Goal: Information Seeking & Learning: Learn about a topic

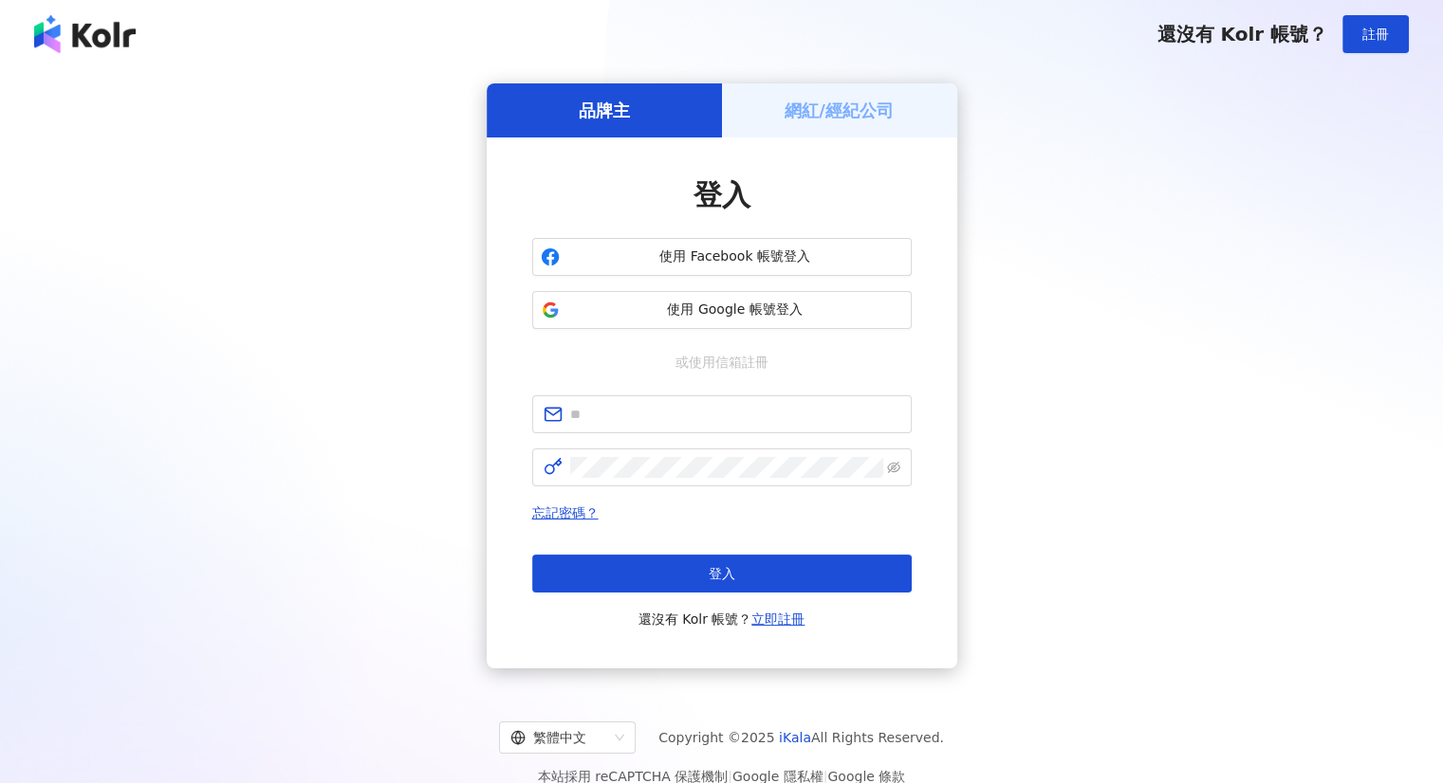
click at [710, 442] on form at bounding box center [721, 441] width 379 height 91
click at [710, 427] on span at bounding box center [721, 415] width 379 height 38
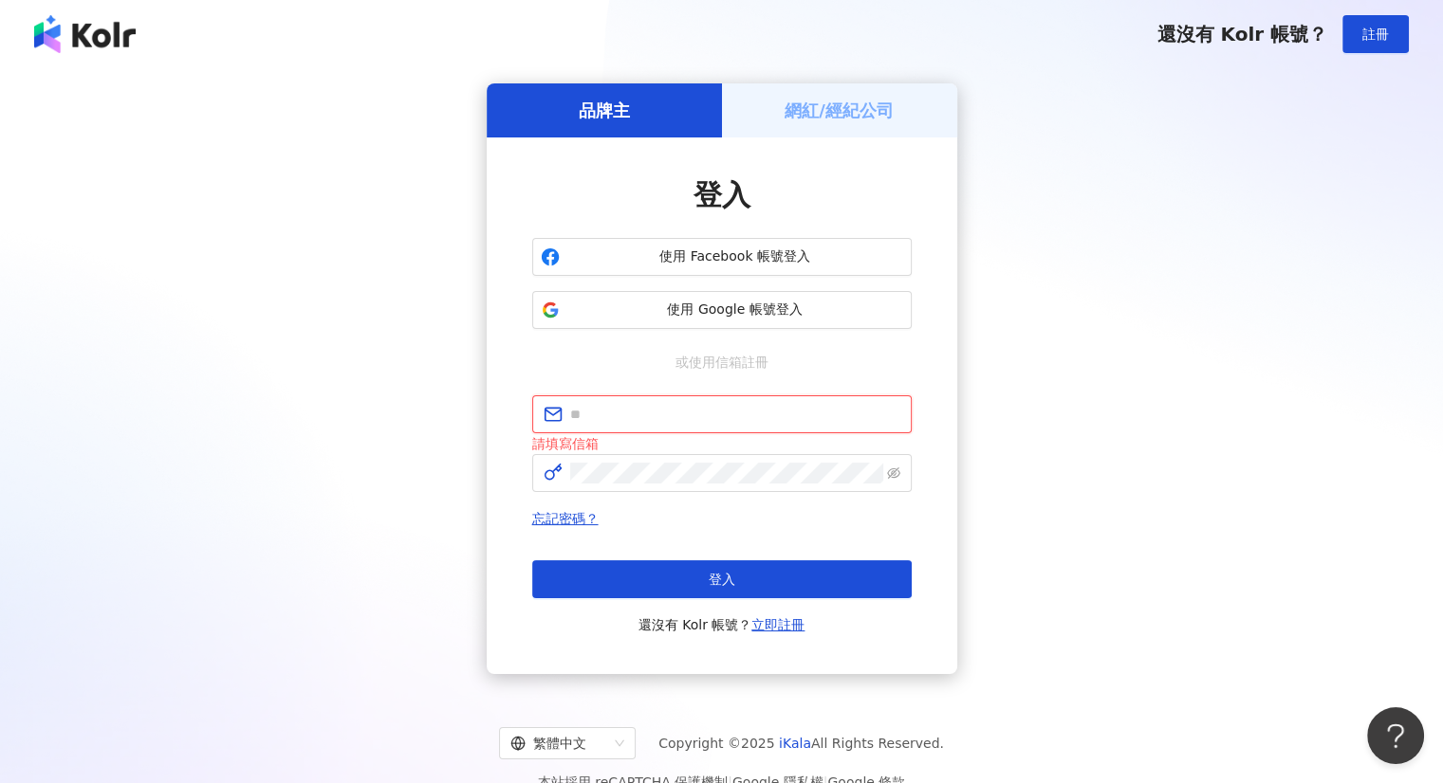
click at [701, 404] on input "text" at bounding box center [735, 414] width 330 height 21
paste input "**********"
type input "**********"
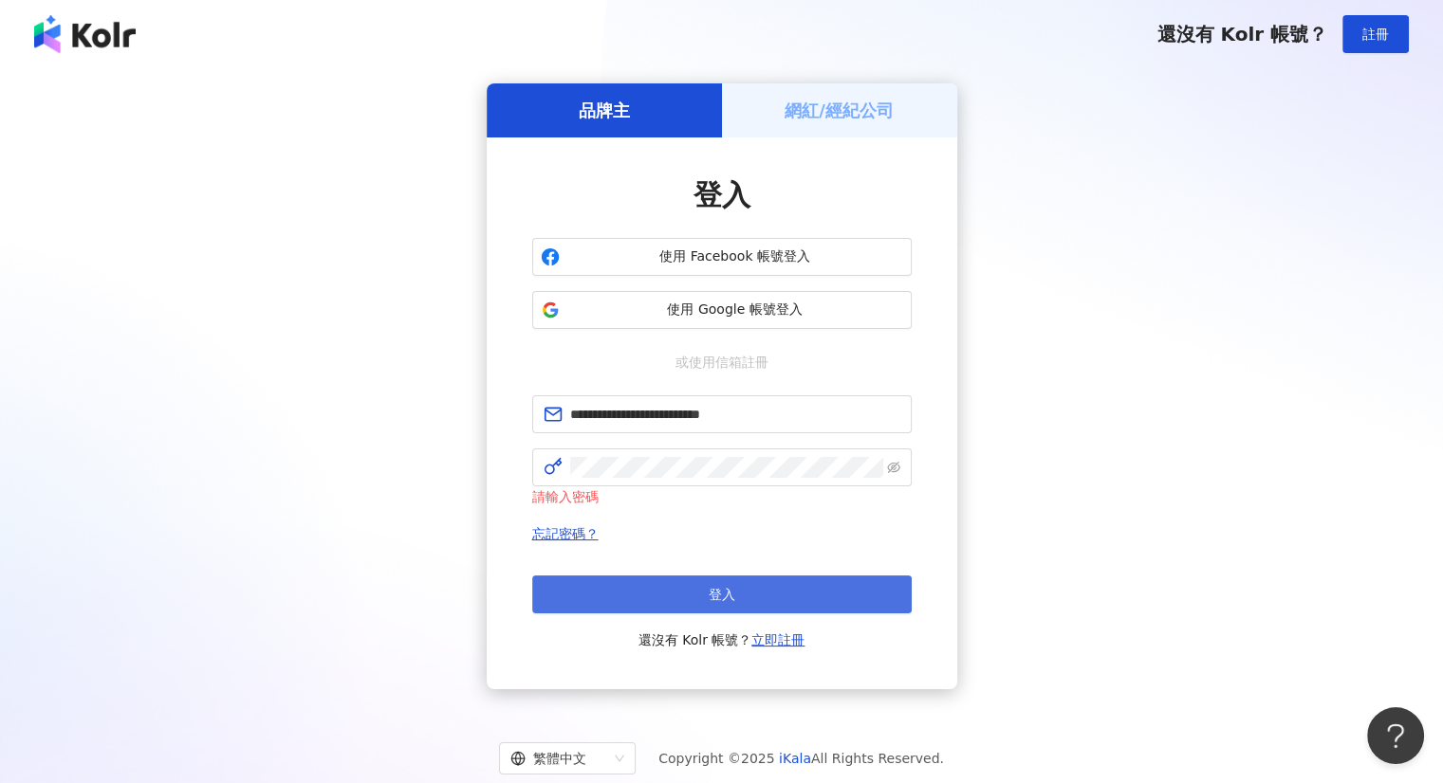
click at [682, 611] on button "登入" at bounding box center [721, 595] width 379 height 38
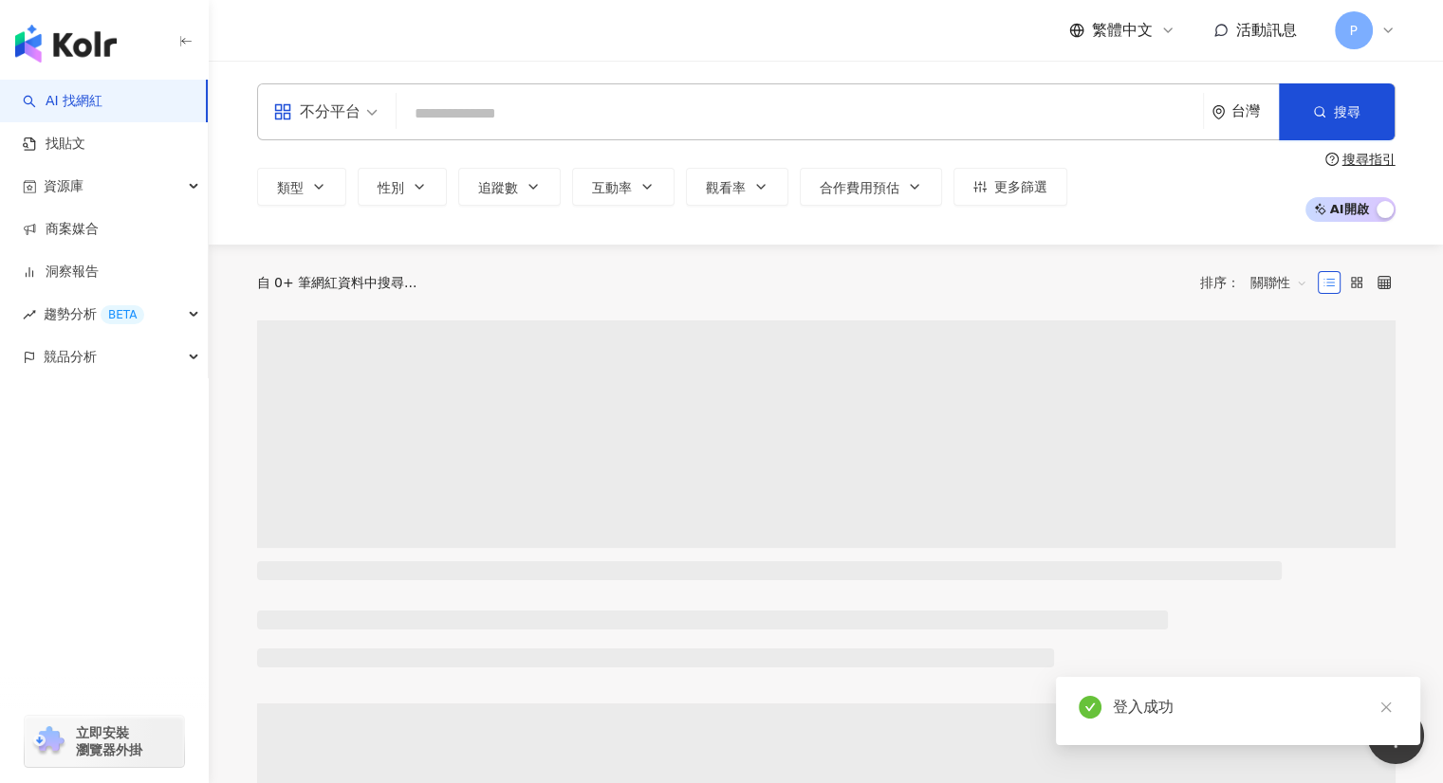
click at [494, 83] on div "不分平台 台灣 搜尋" at bounding box center [826, 111] width 1138 height 57
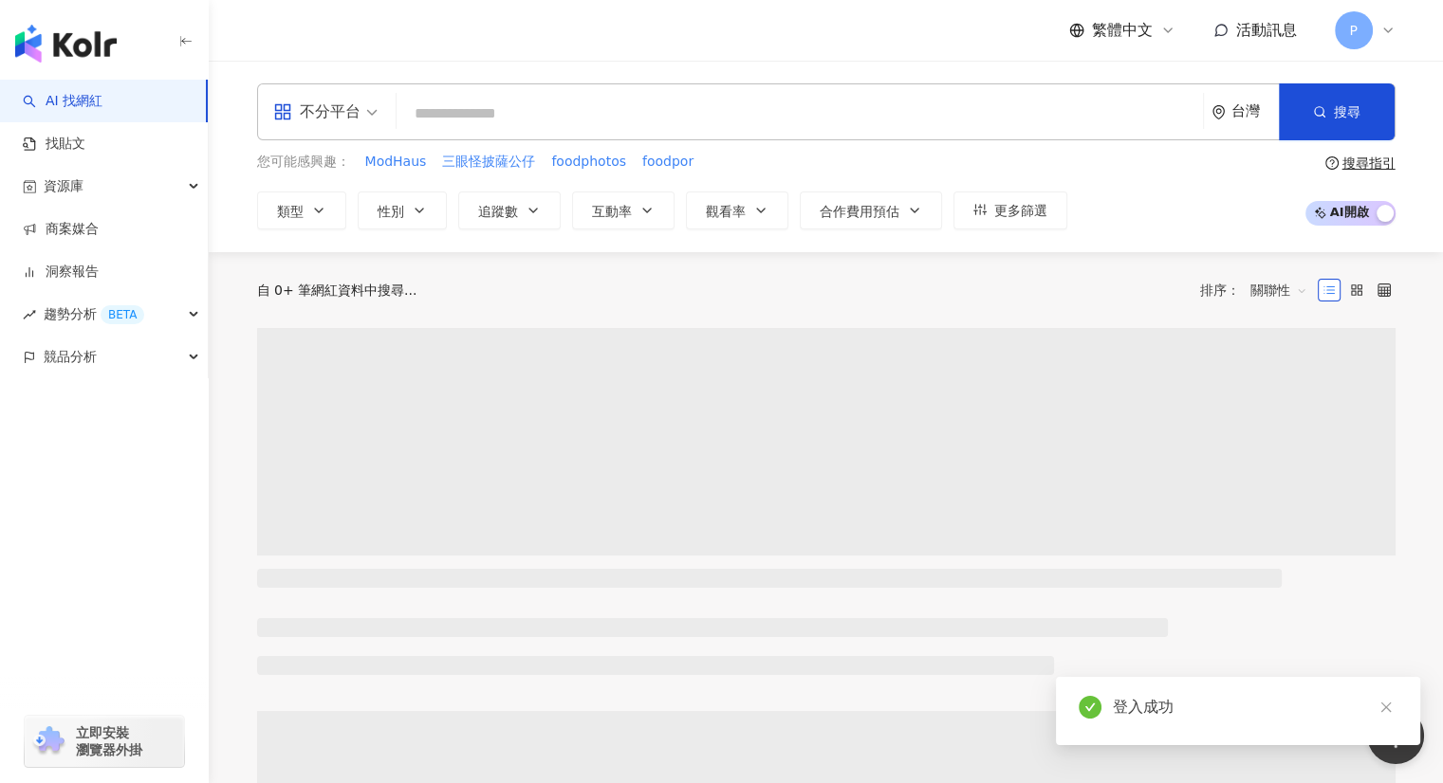
click at [499, 104] on input "search" at bounding box center [799, 114] width 791 height 36
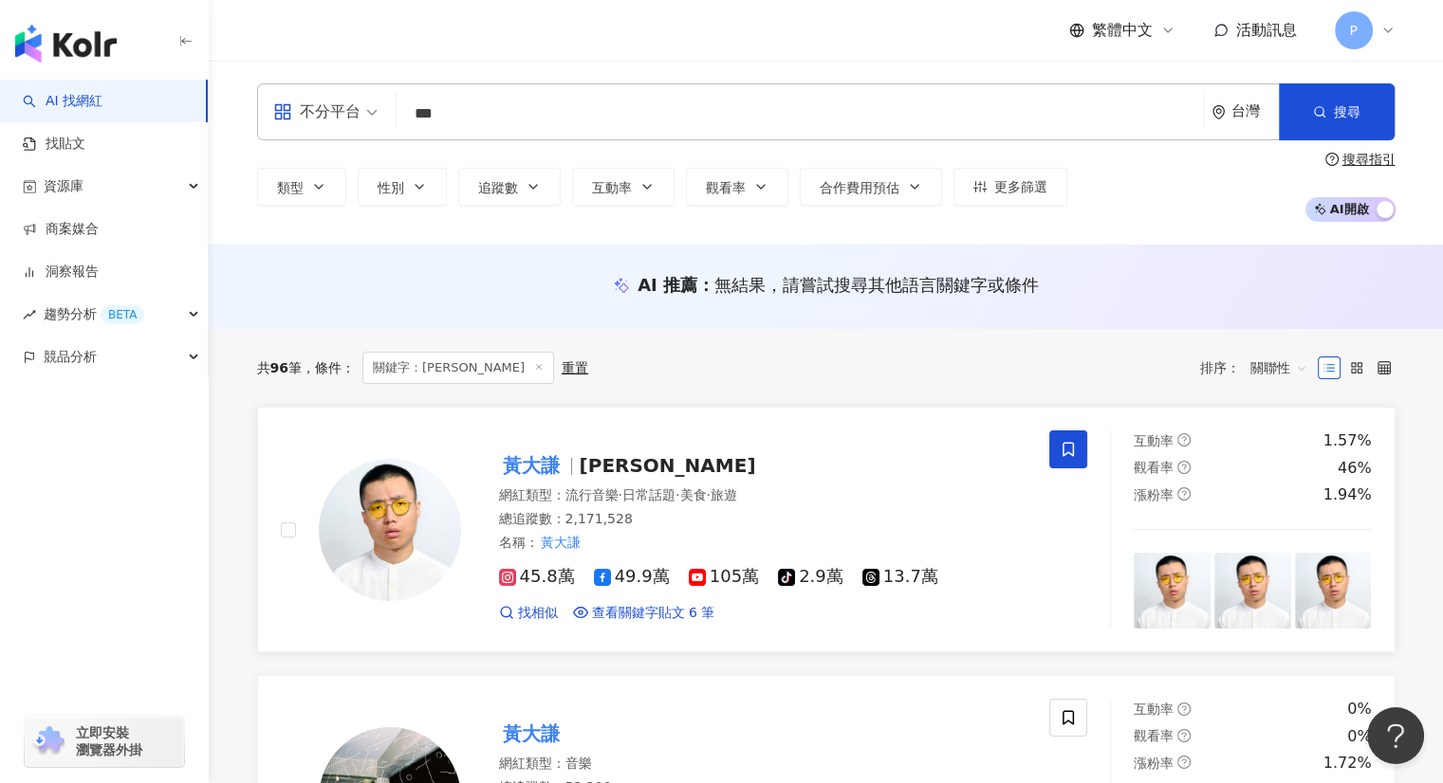
click at [696, 578] on span "105萬" at bounding box center [724, 577] width 70 height 20
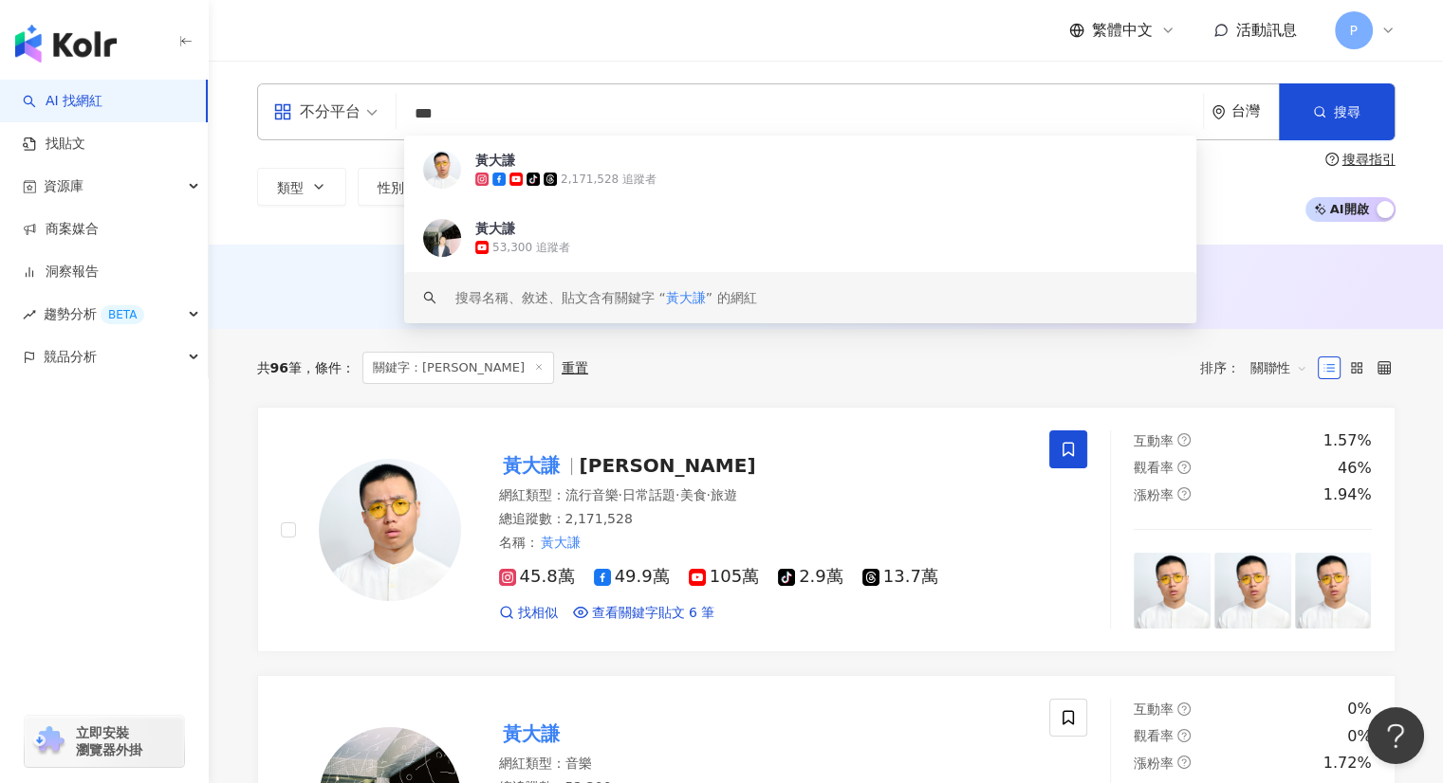
drag, startPoint x: 564, startPoint y: 123, endPoint x: 344, endPoint y: 114, distance: 220.3
click at [344, 114] on div "不分平台 *** 台灣 搜尋 b97782ea-4340-48b0-bde6-19e150c9a640 keyword 黃大謙 tiktok-icon 2,1…" at bounding box center [826, 111] width 1138 height 57
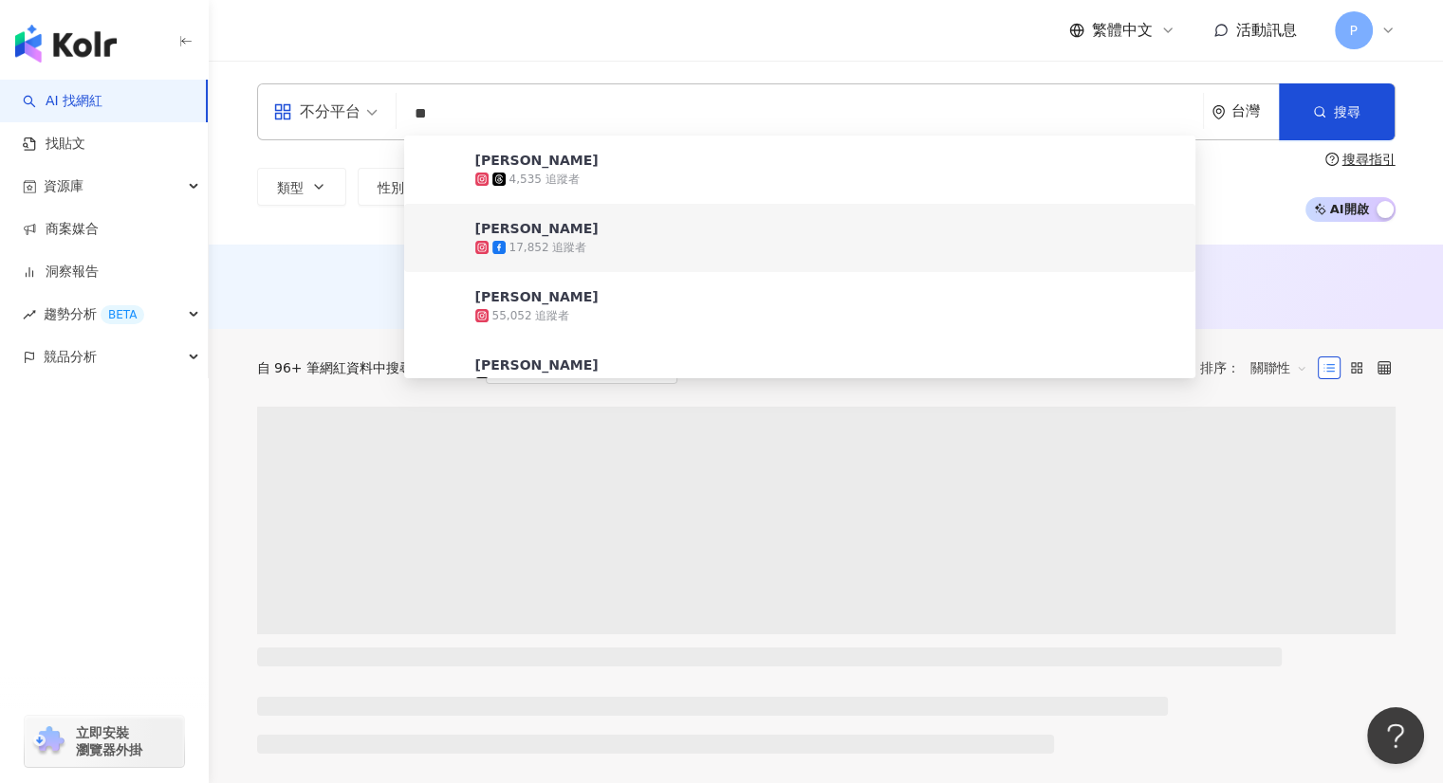
type input "**"
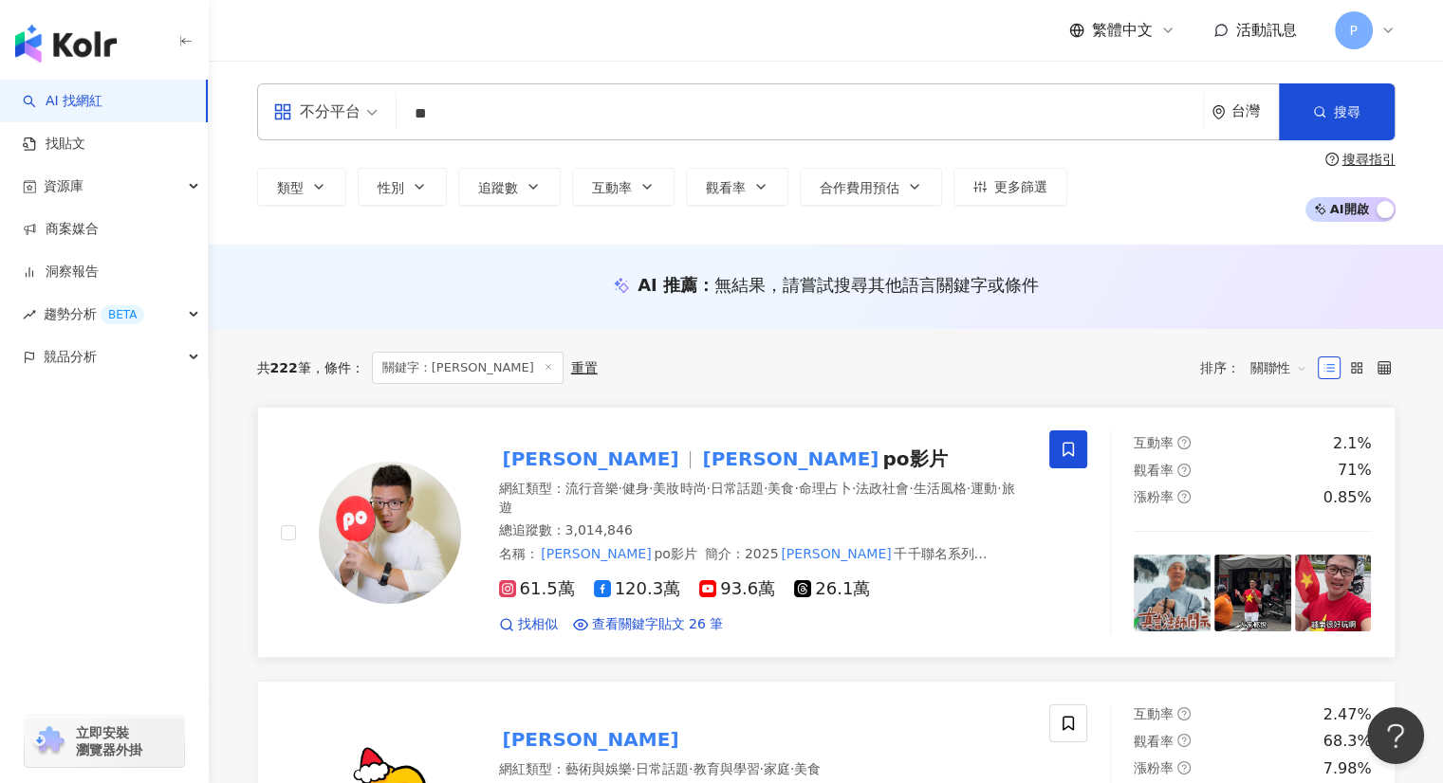
click at [882, 454] on span "po影片" at bounding box center [914, 459] width 64 height 23
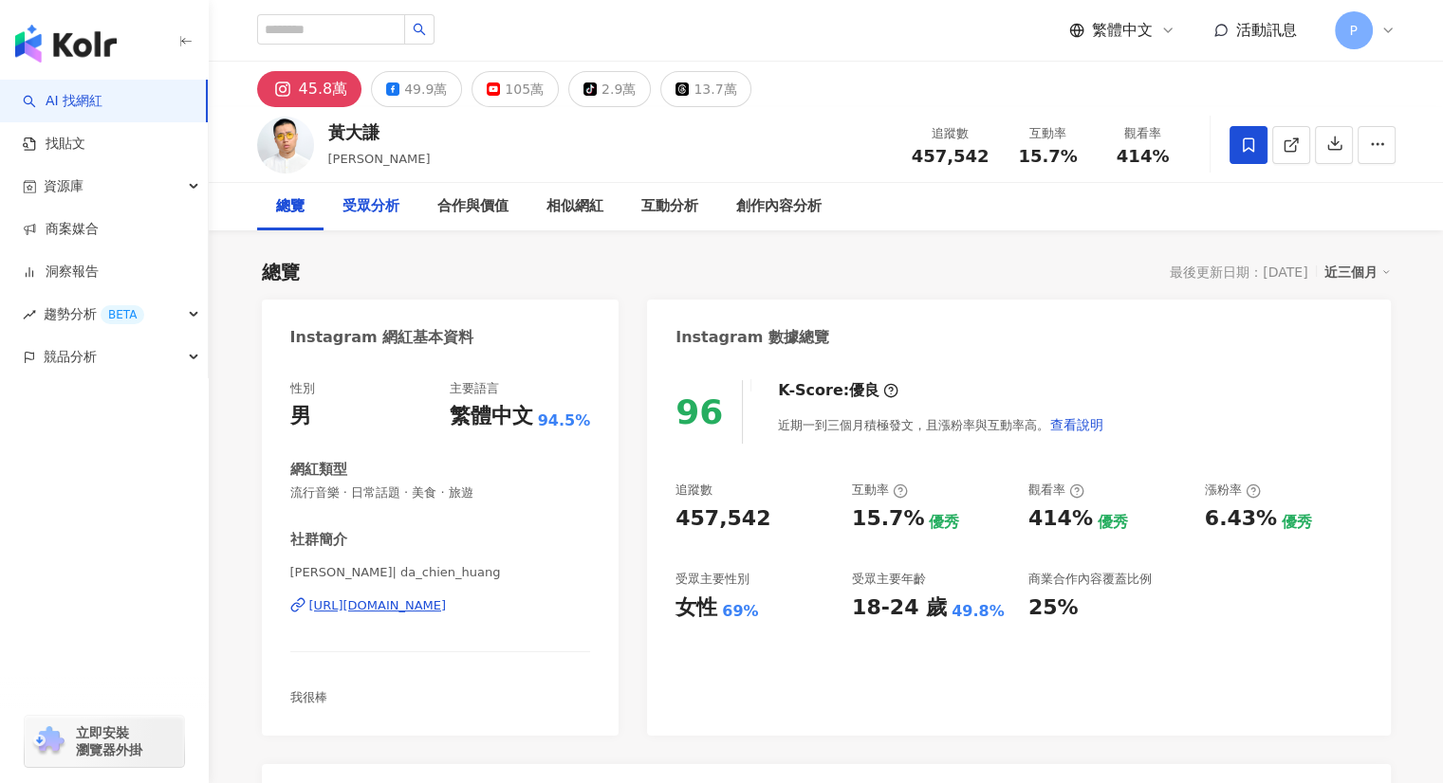
click at [337, 212] on div "受眾分析" at bounding box center [370, 206] width 95 height 47
click at [368, 206] on div "受眾分析" at bounding box center [370, 206] width 57 height 23
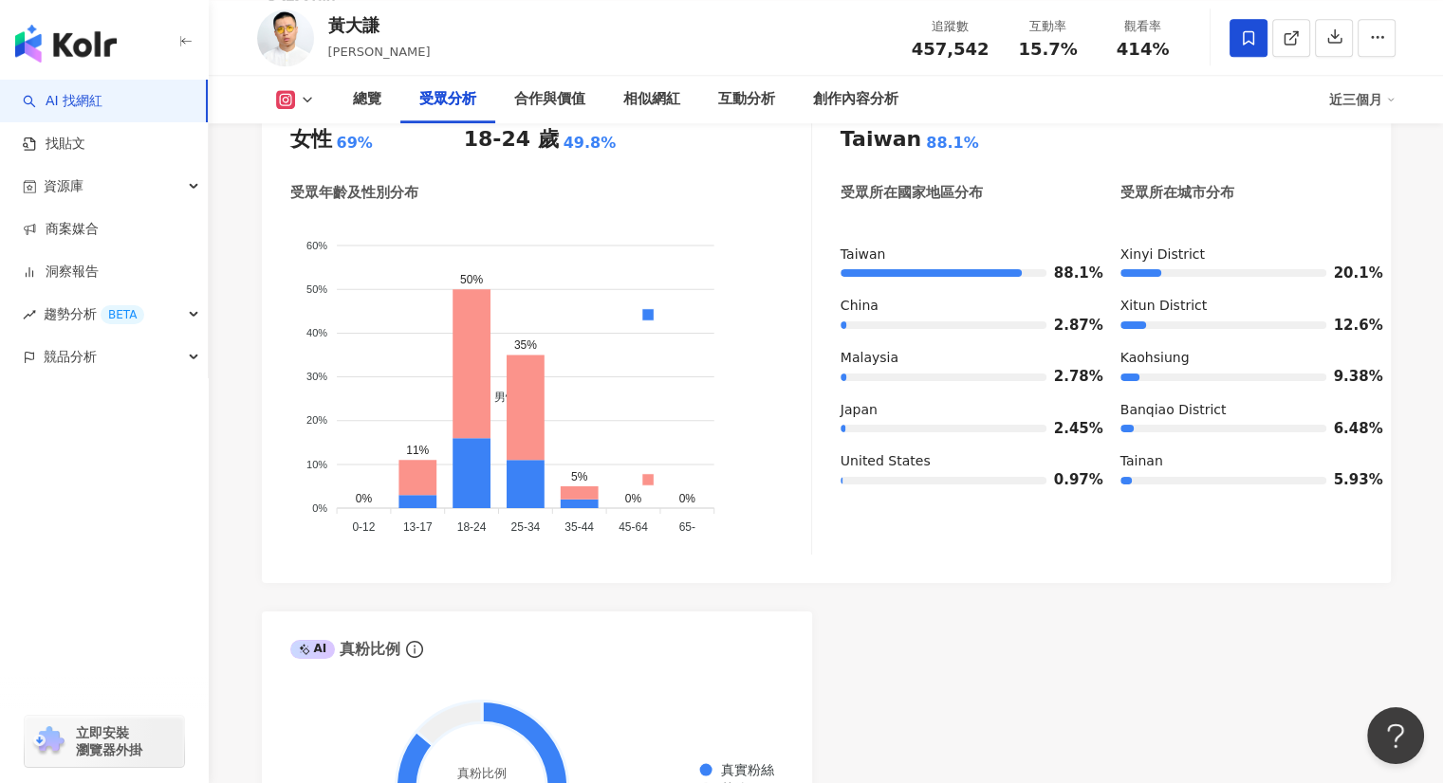
click at [301, 96] on icon at bounding box center [307, 99] width 15 height 15
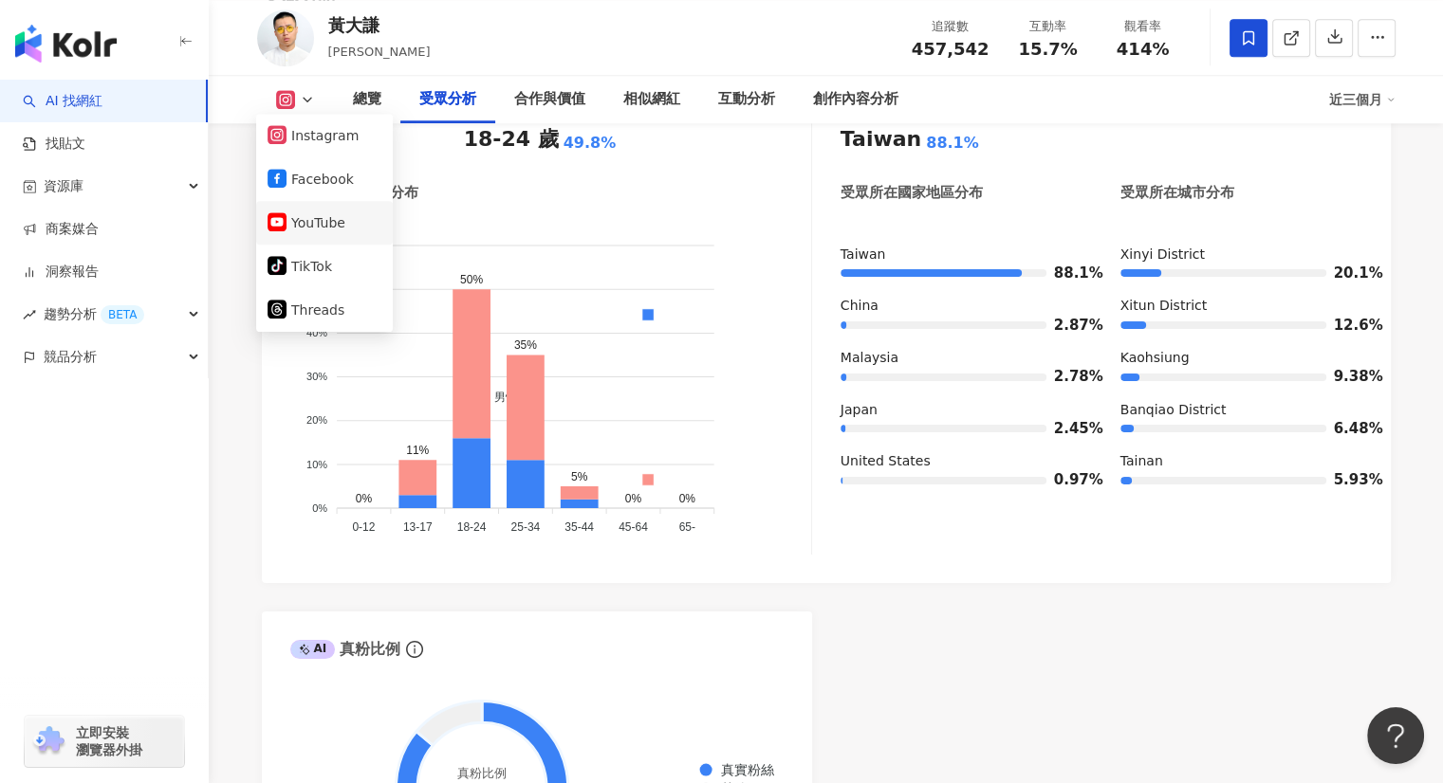
click at [336, 230] on button "YouTube" at bounding box center [324, 223] width 114 height 27
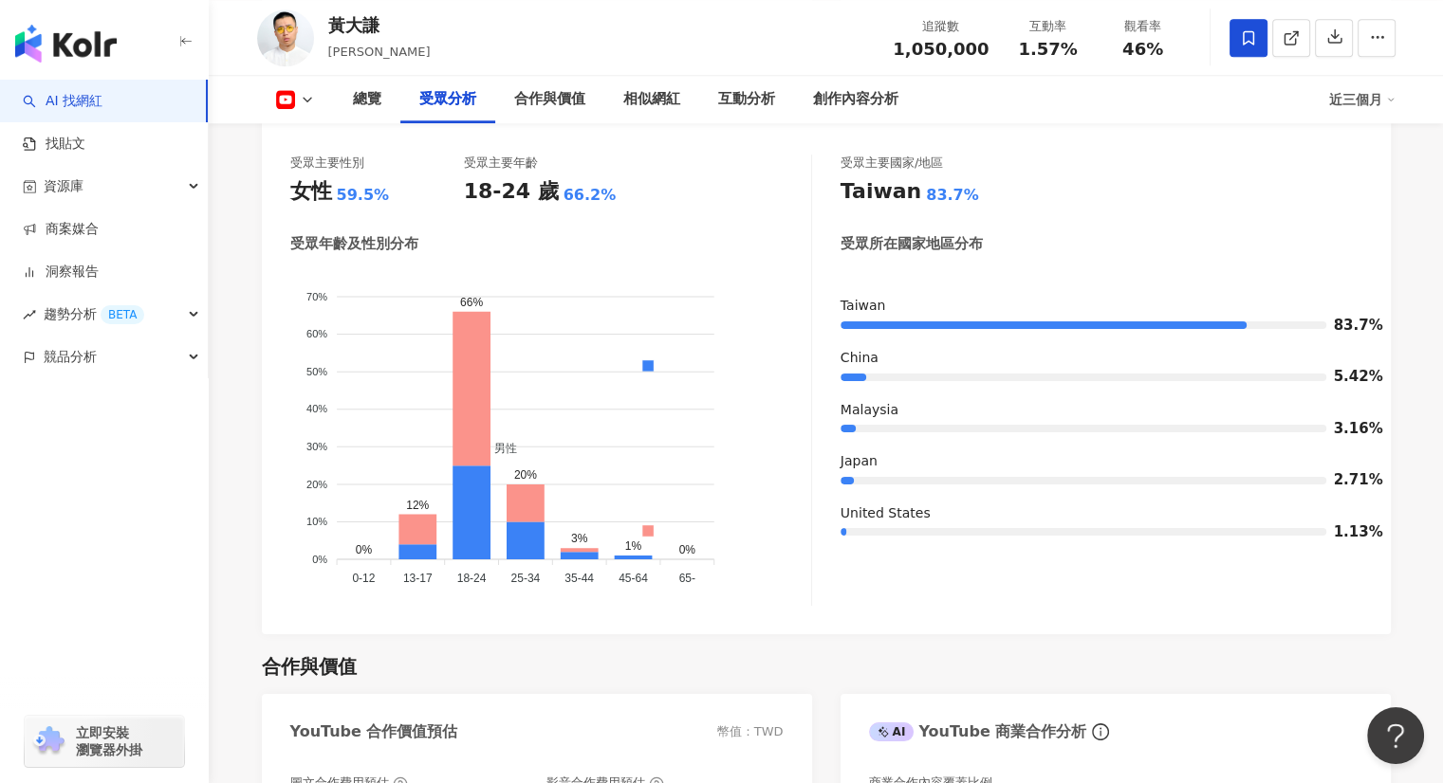
scroll to position [1810, 0]
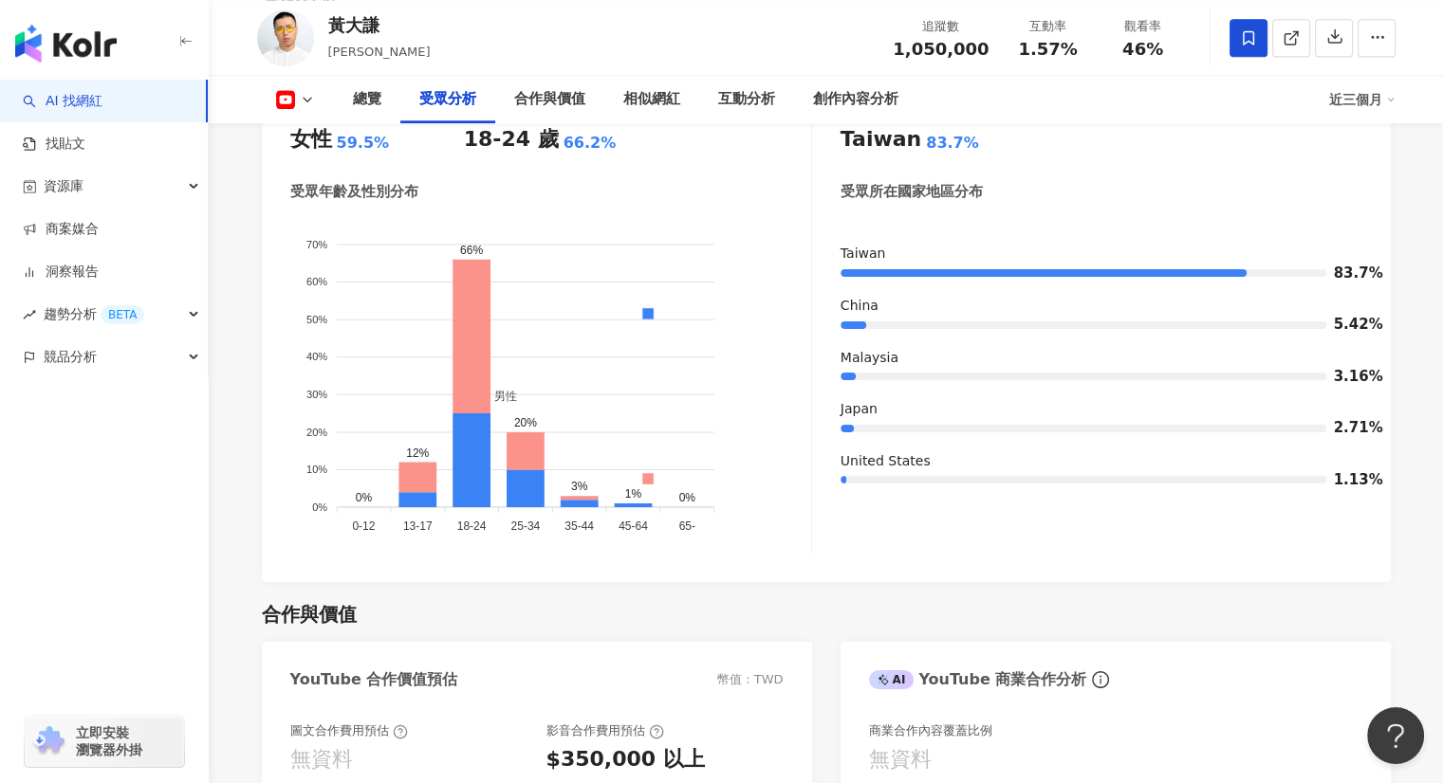
click at [601, 582] on div "合作與價值 YouTube 合作價值預估 幣值：TWD 圖文合作費用預估 無資料 影音合作費用預估 $350,000 以上 影音口碑價值 $773,108 *…" at bounding box center [826, 787] width 1129 height 410
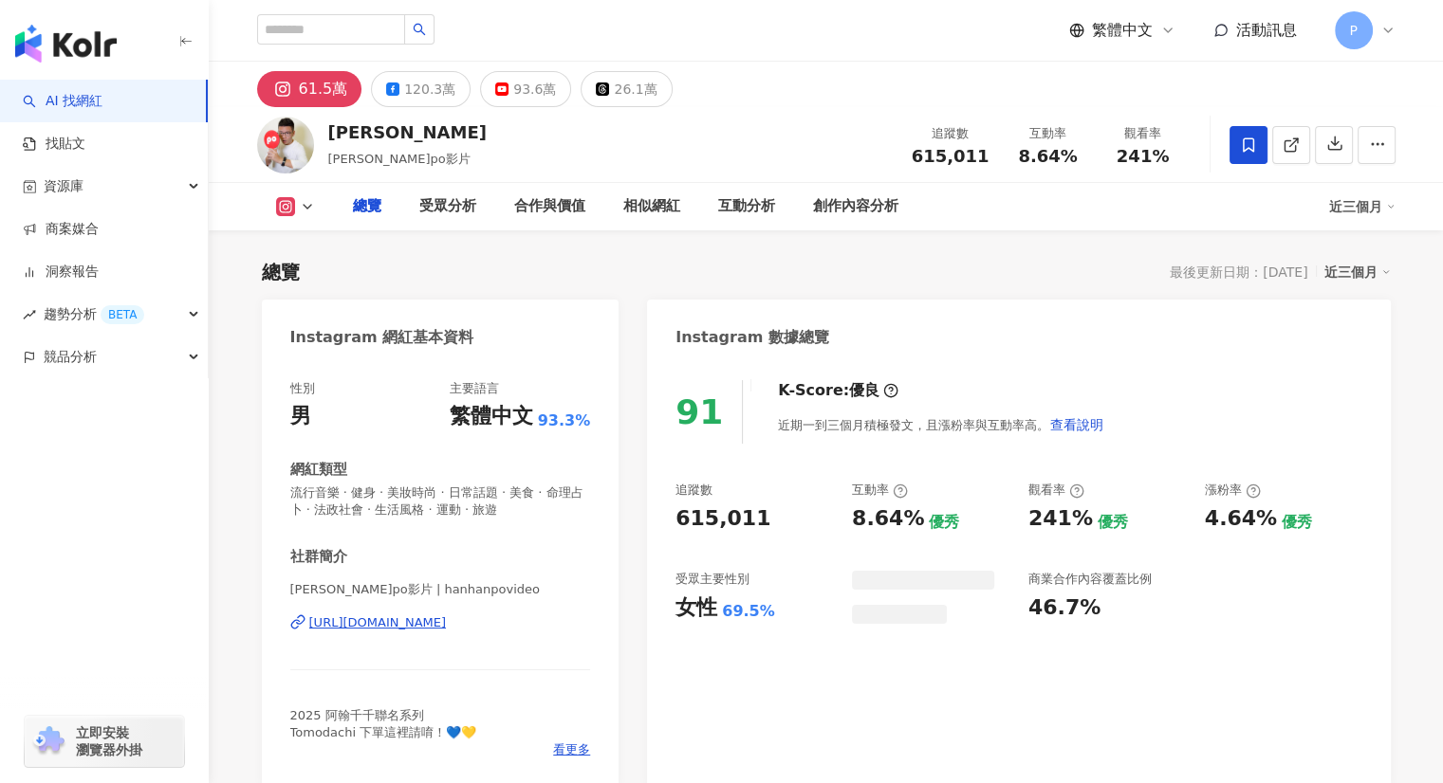
click at [304, 183] on div "總覽 受眾分析 合作與價值 相似網紅 互動分析 創作內容分析 近三個月" at bounding box center [826, 206] width 1138 height 47
click at [304, 204] on icon at bounding box center [307, 206] width 15 height 15
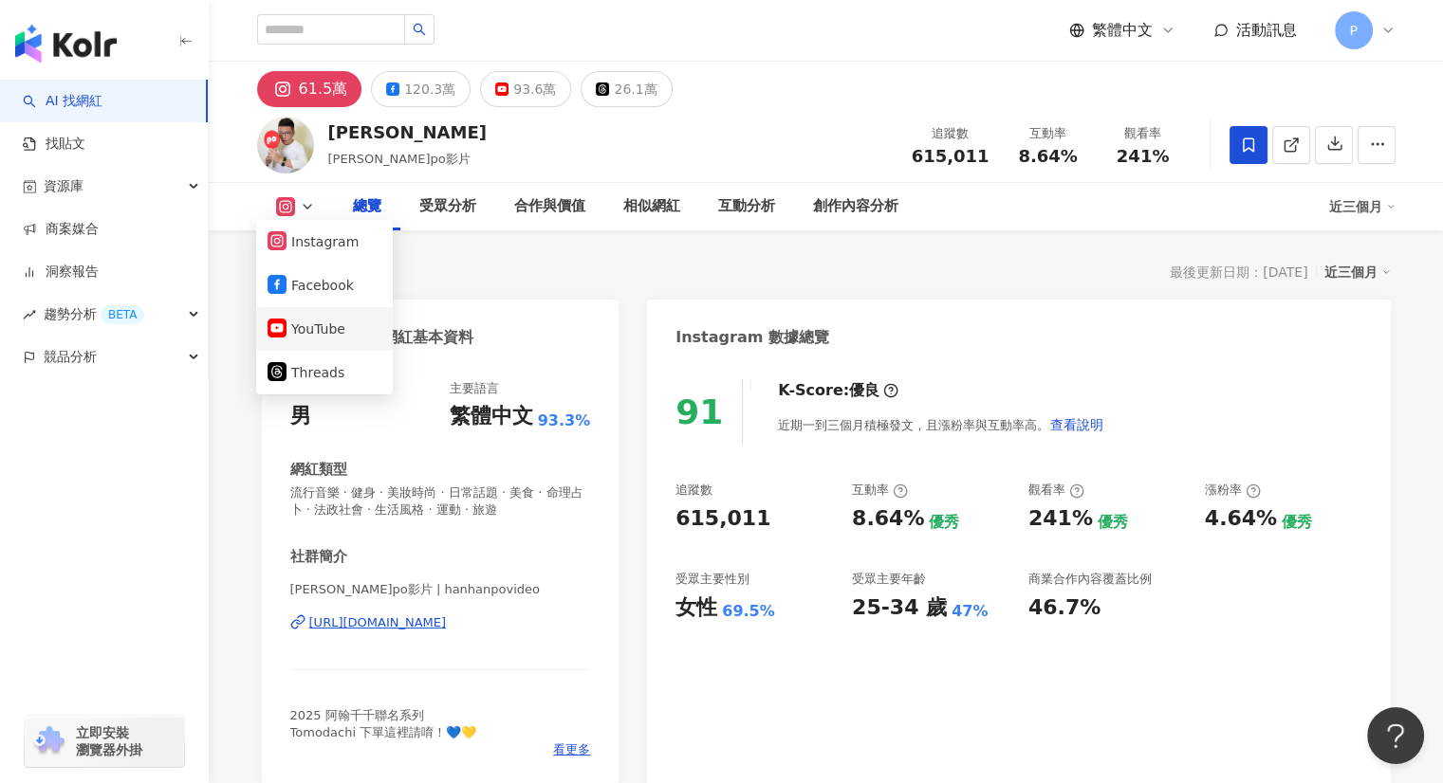
click at [297, 321] on button "YouTube" at bounding box center [324, 329] width 114 height 27
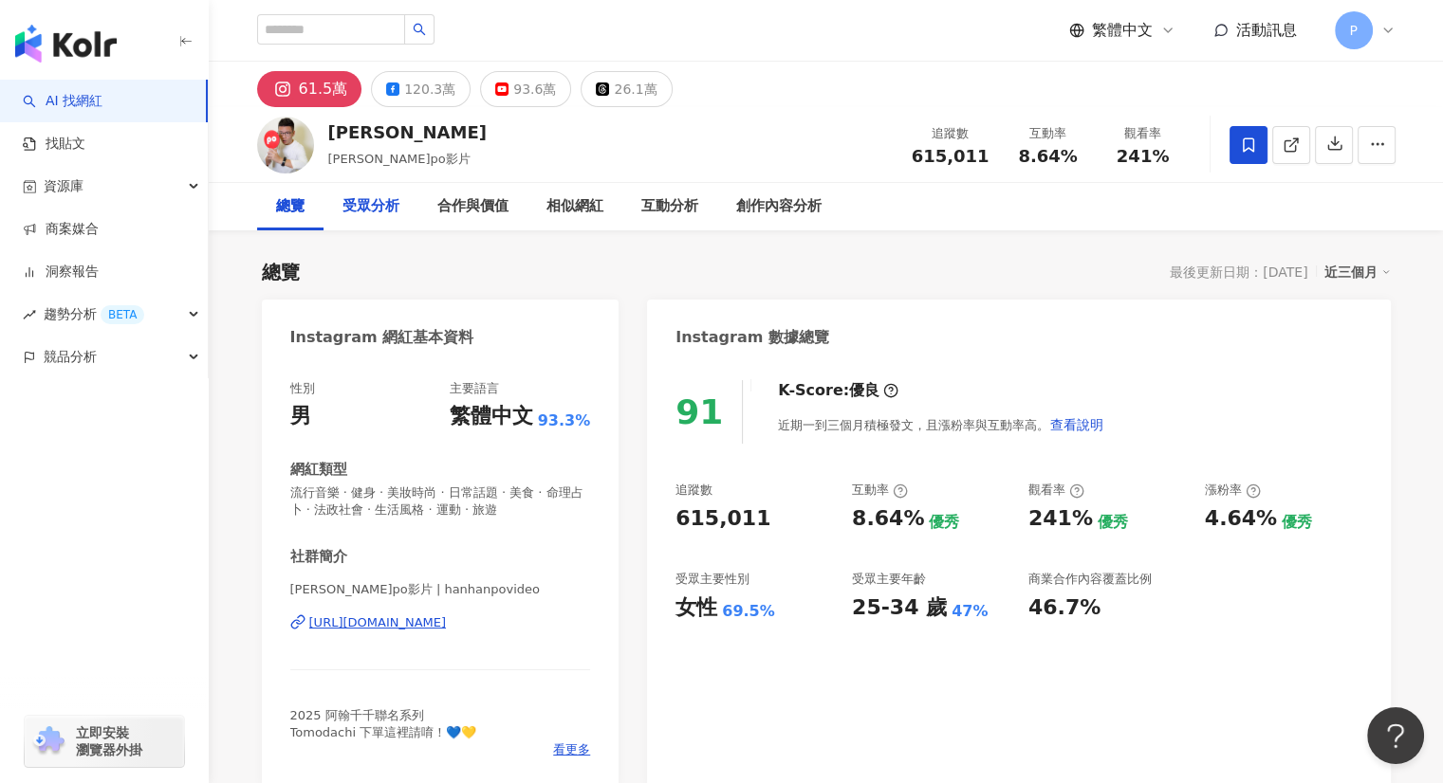
click at [379, 217] on div "受眾分析" at bounding box center [370, 206] width 57 height 23
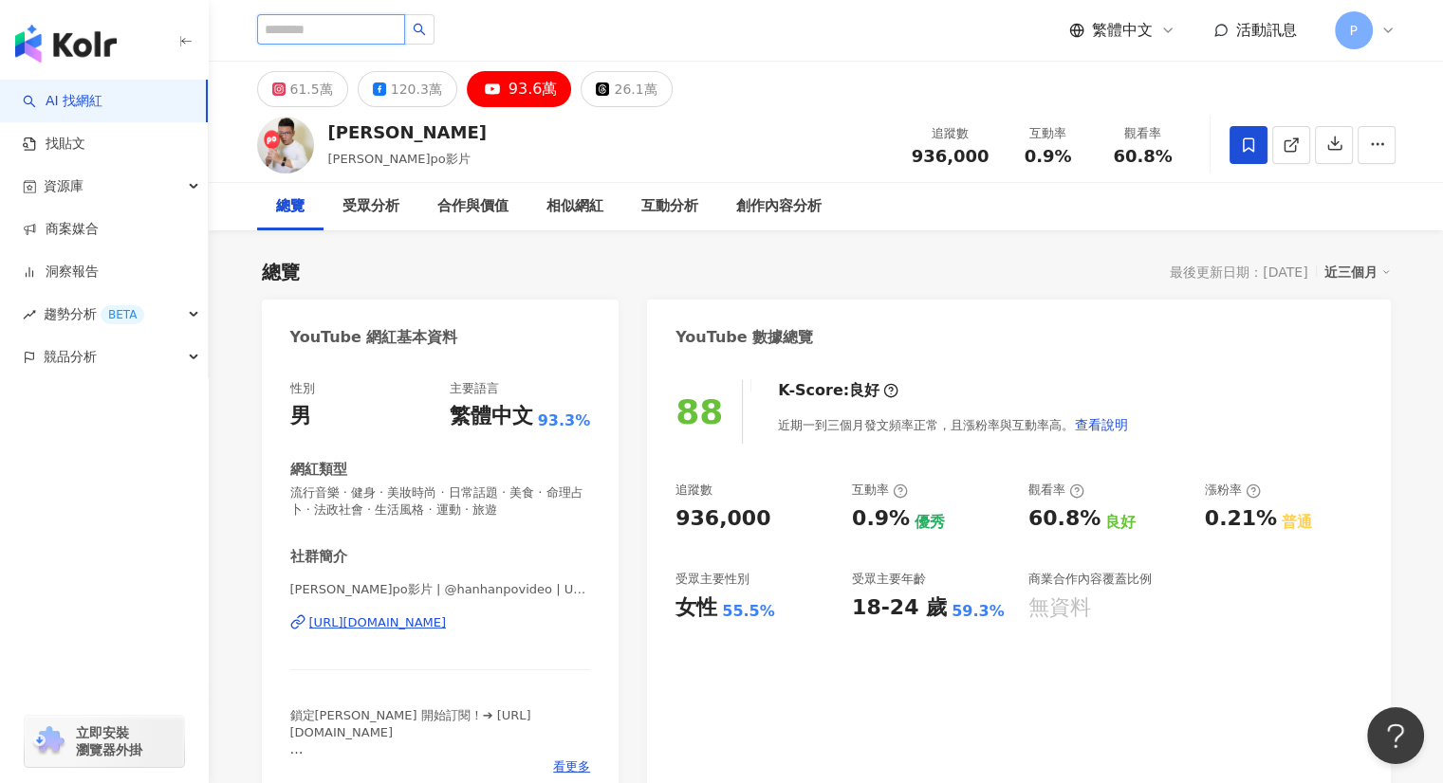
click at [360, 33] on input "search" at bounding box center [331, 29] width 148 height 30
type input "***"
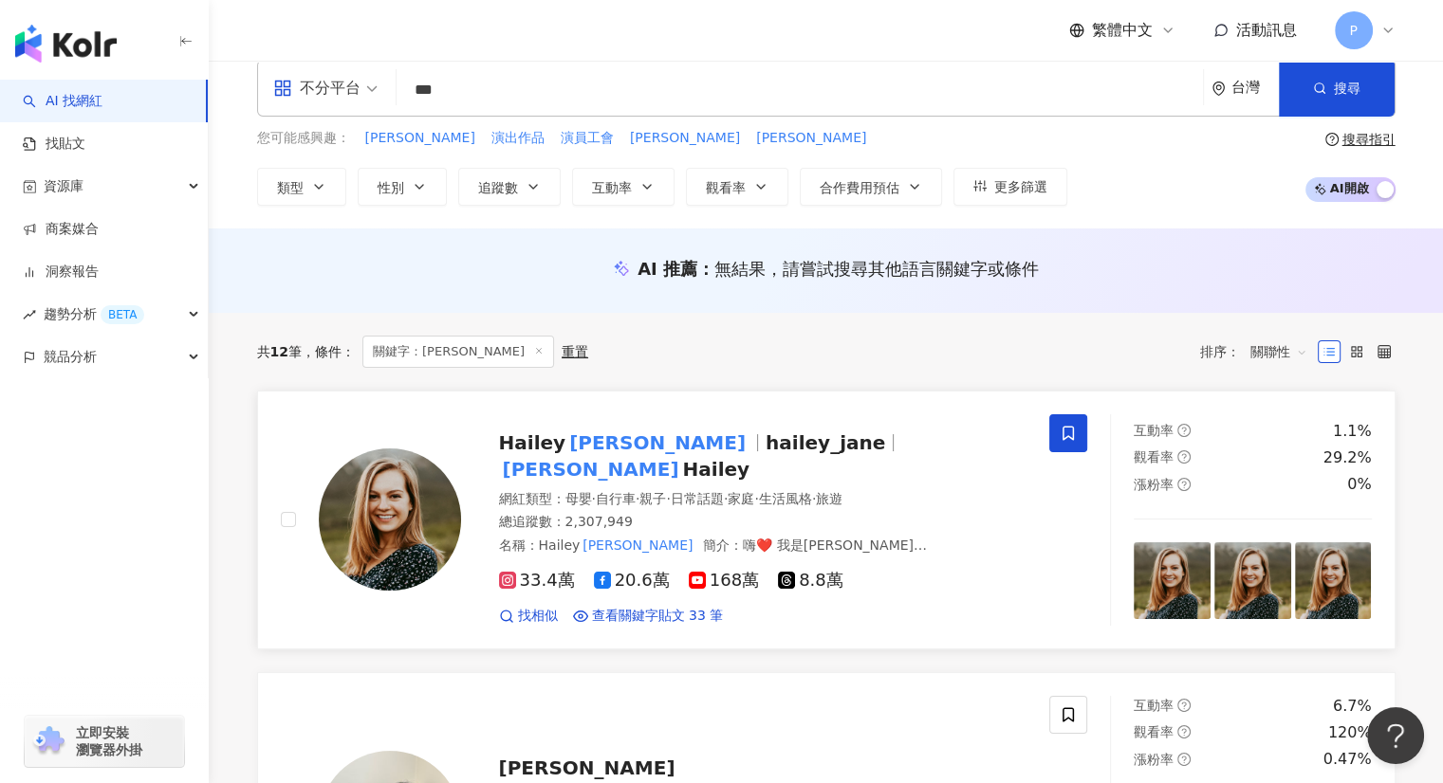
scroll to position [95, 0]
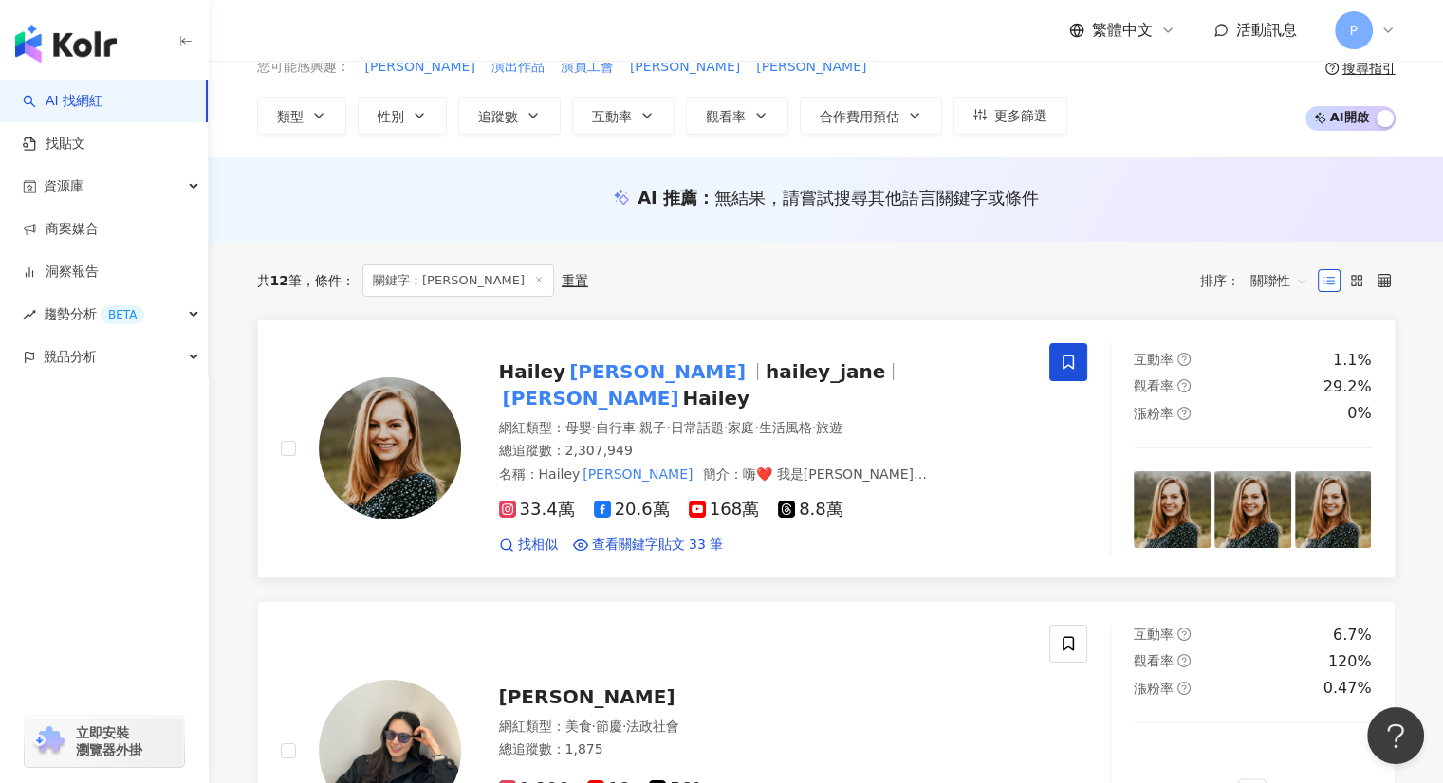
click at [765, 373] on span "hailey_jane" at bounding box center [833, 371] width 136 height 23
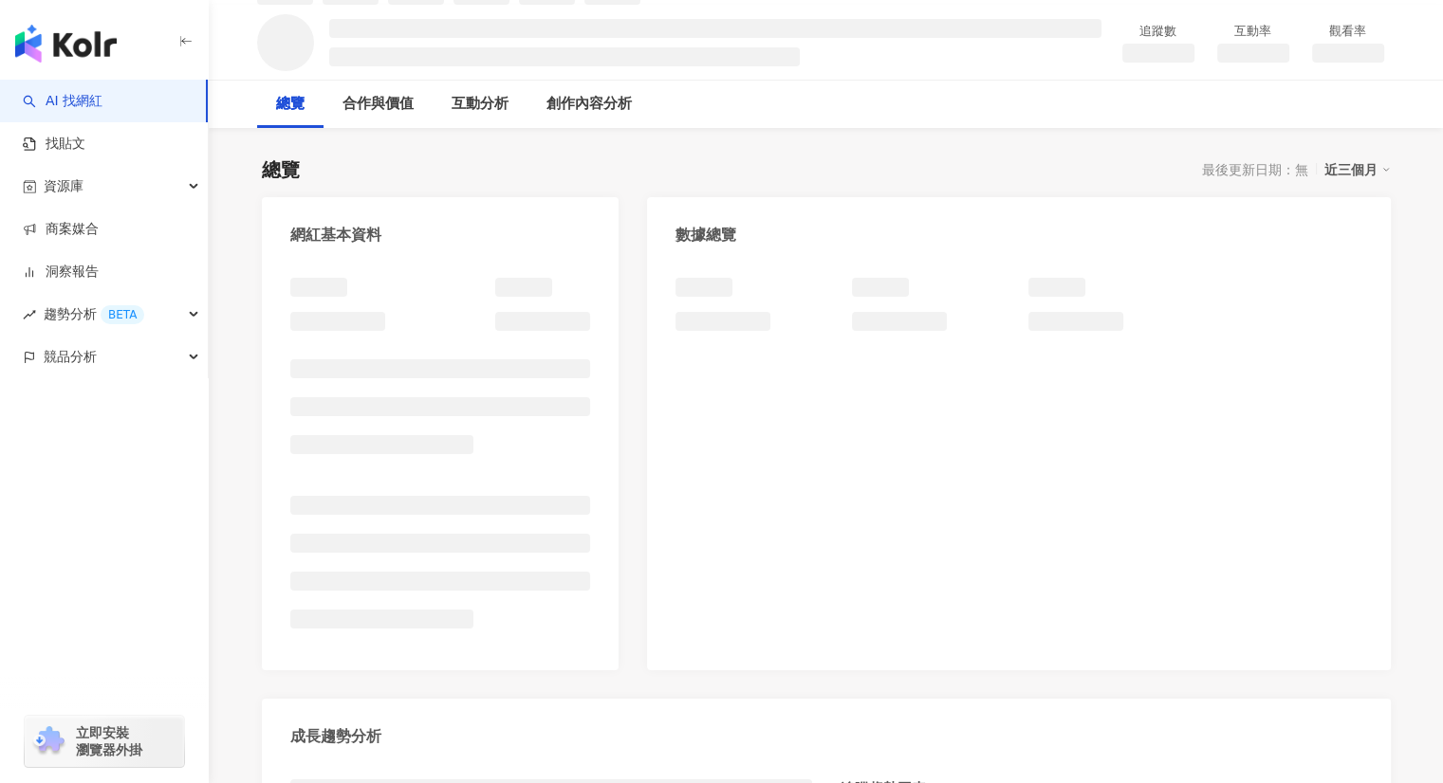
scroll to position [232, 0]
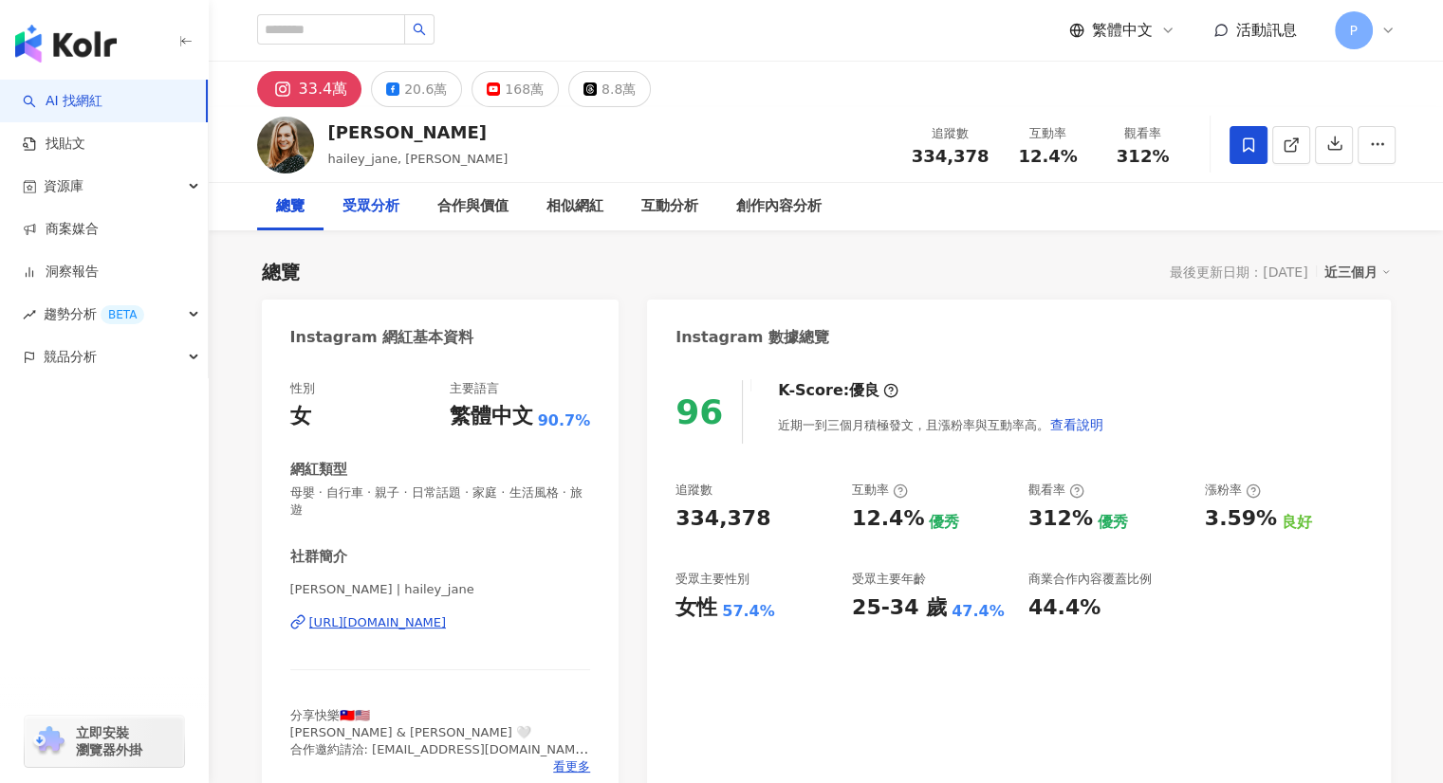
click at [385, 204] on div "受眾分析" at bounding box center [370, 206] width 57 height 23
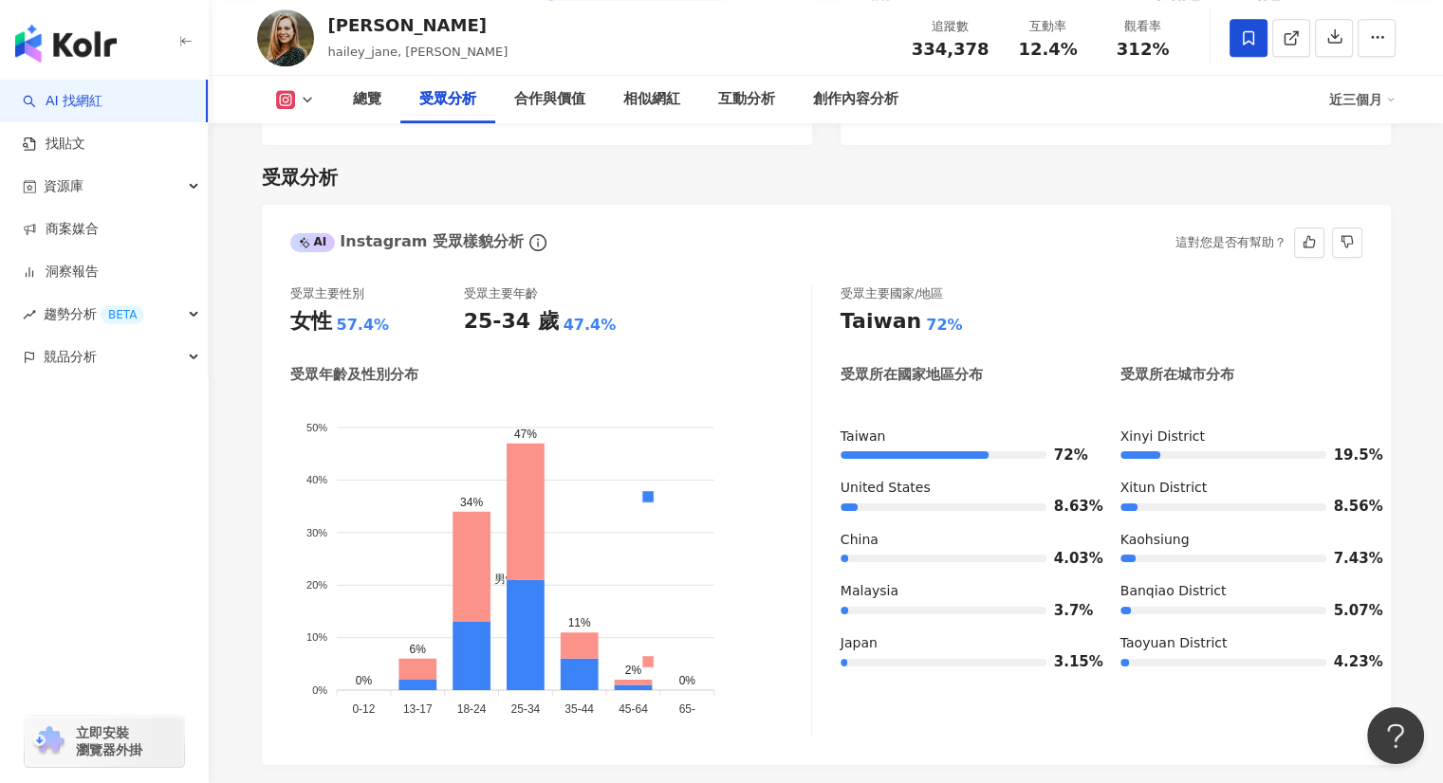
scroll to position [1732, 0]
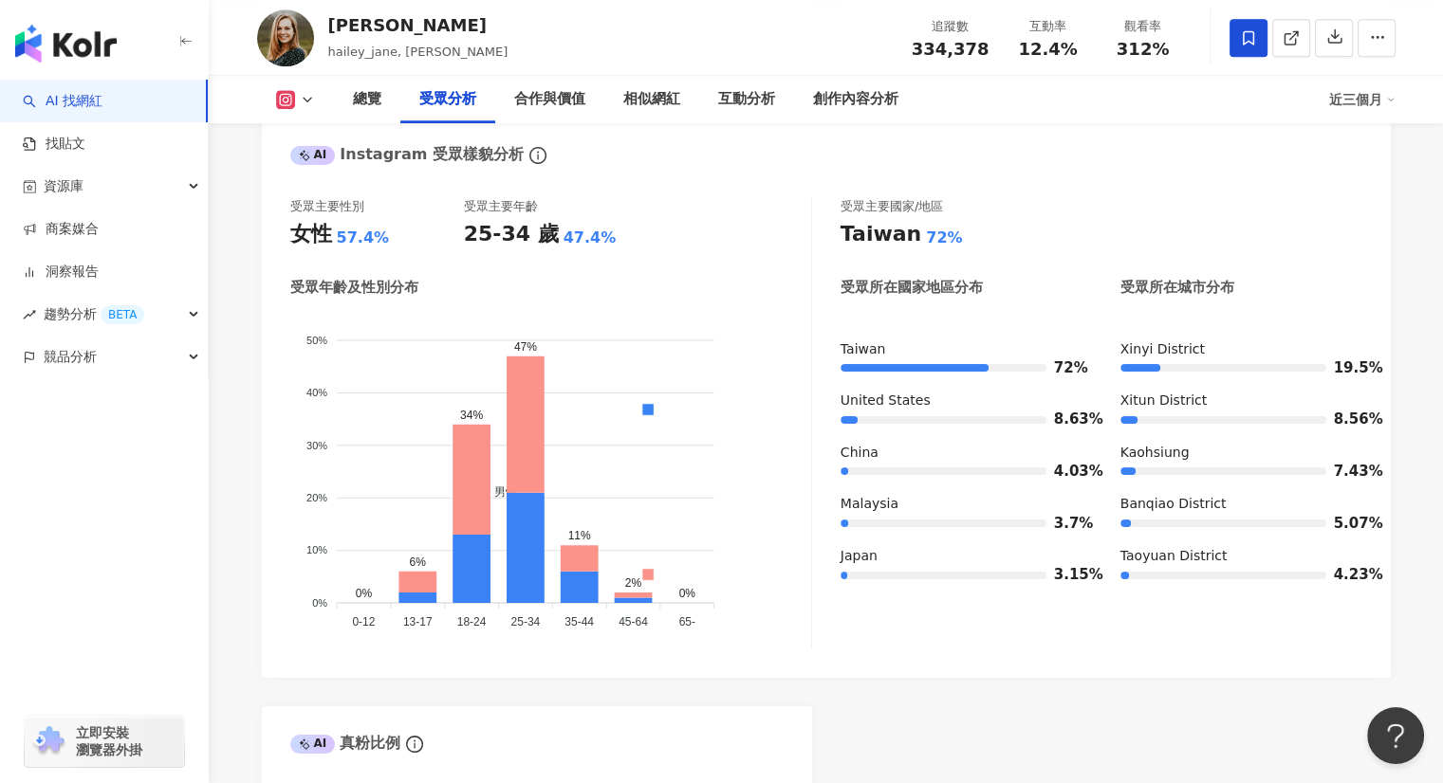
click at [294, 106] on button at bounding box center [295, 99] width 77 height 19
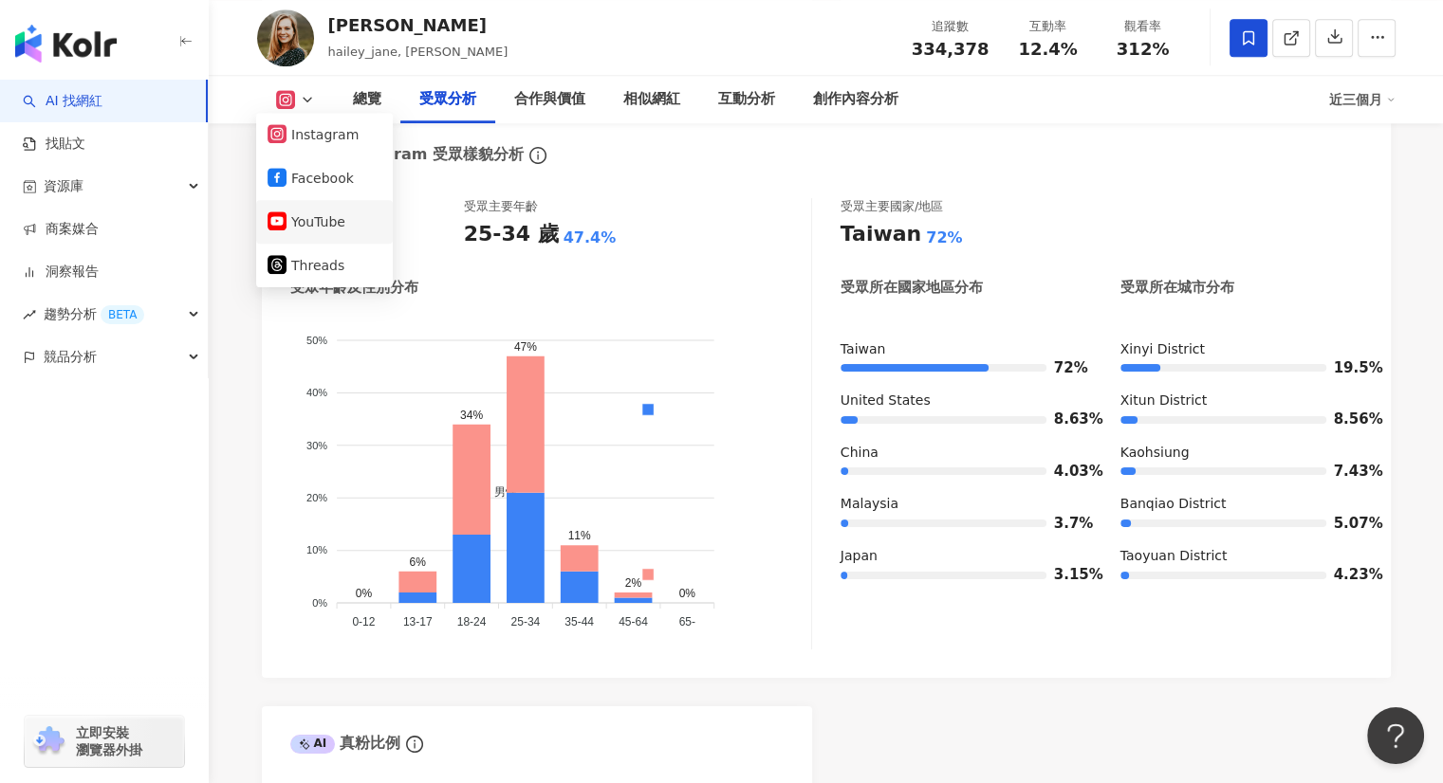
click at [281, 221] on rect at bounding box center [277, 220] width 16 height 11
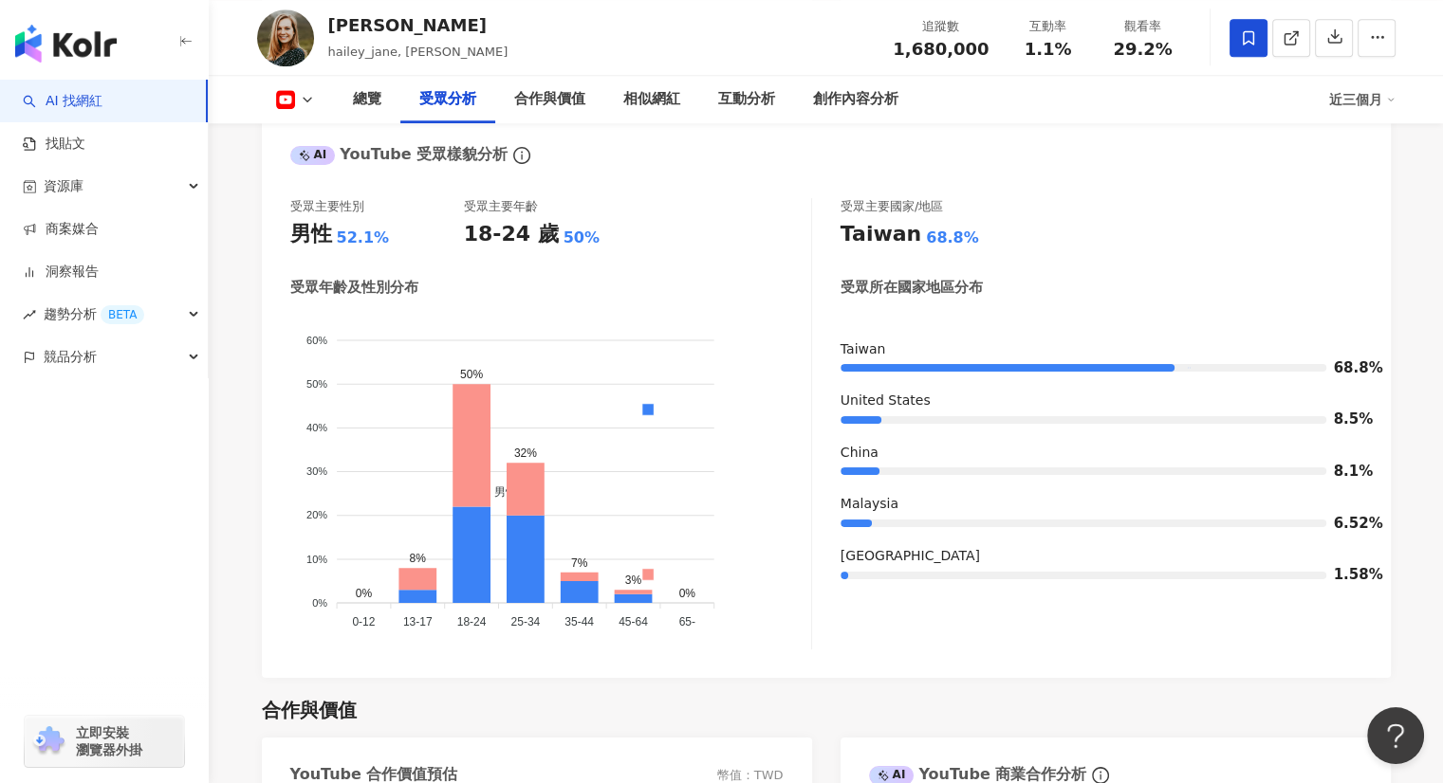
click at [540, 474] on icon at bounding box center [525, 489] width 38 height 52
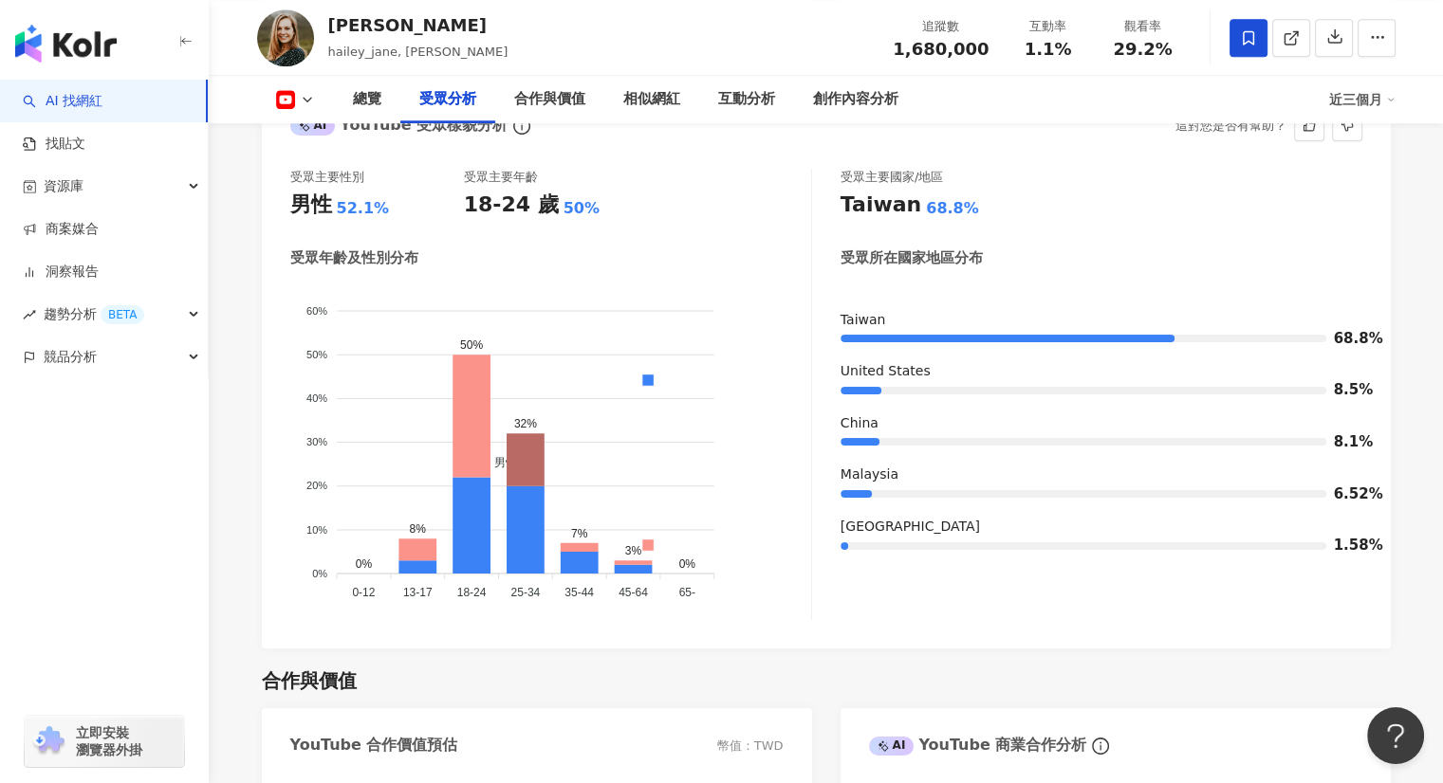
click at [543, 646] on div "受眾主要性別 男性 52.1% 受眾主要年齡 18-24 歲 50% 受眾年齡及性別分布 男性 女性 60% 60% 50% 50% 40% 40% 30% …" at bounding box center [826, 399] width 1129 height 499
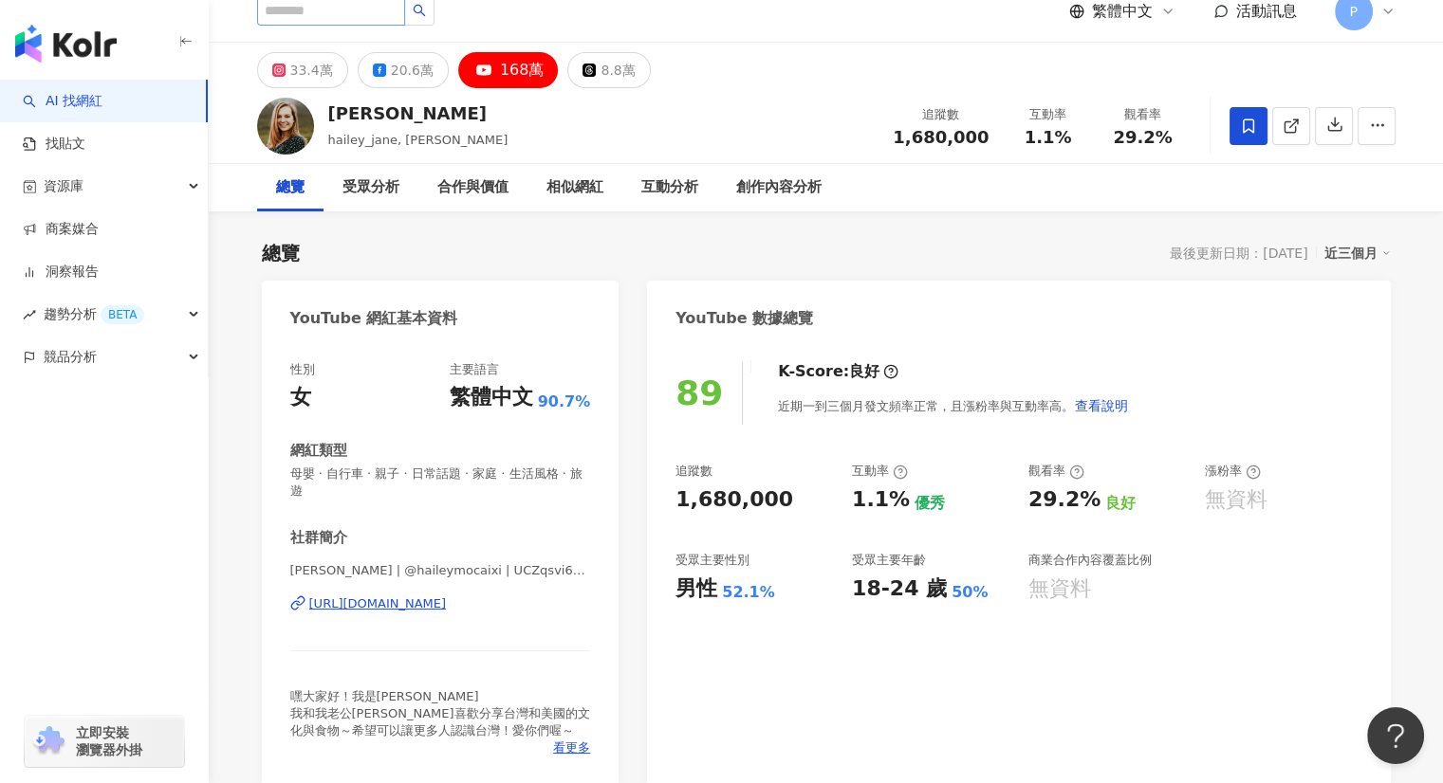
scroll to position [0, 0]
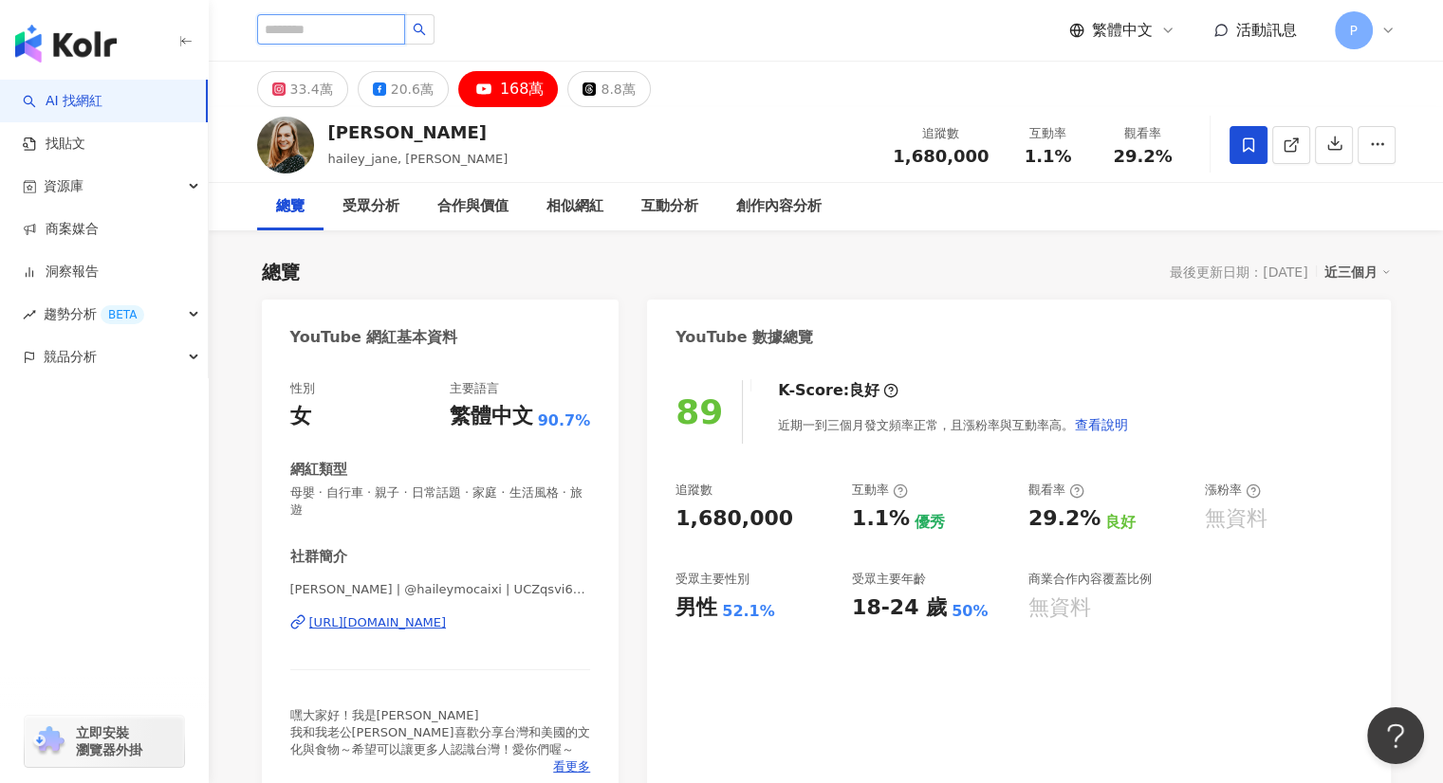
click at [362, 34] on input "search" at bounding box center [331, 29] width 148 height 30
type input "***"
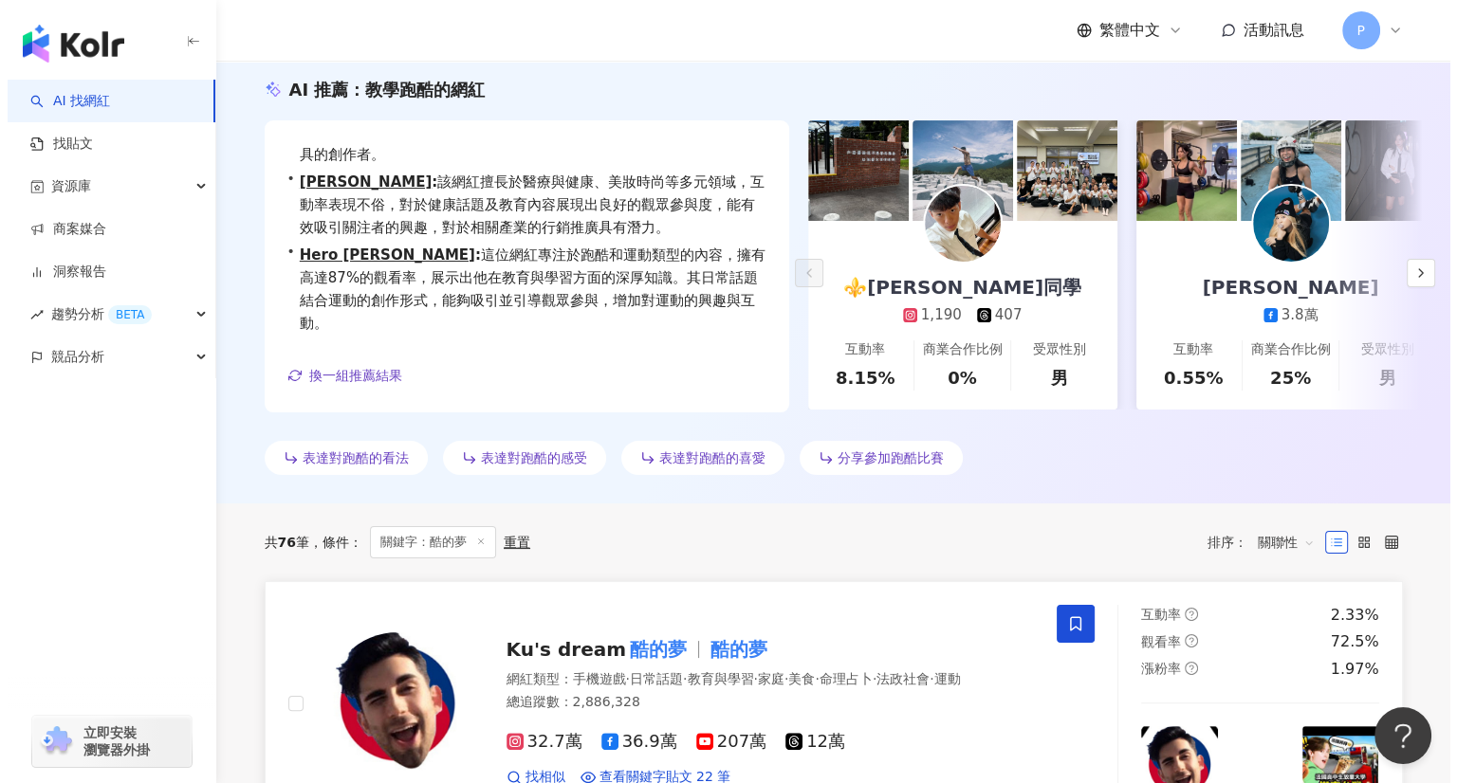
scroll to position [474, 0]
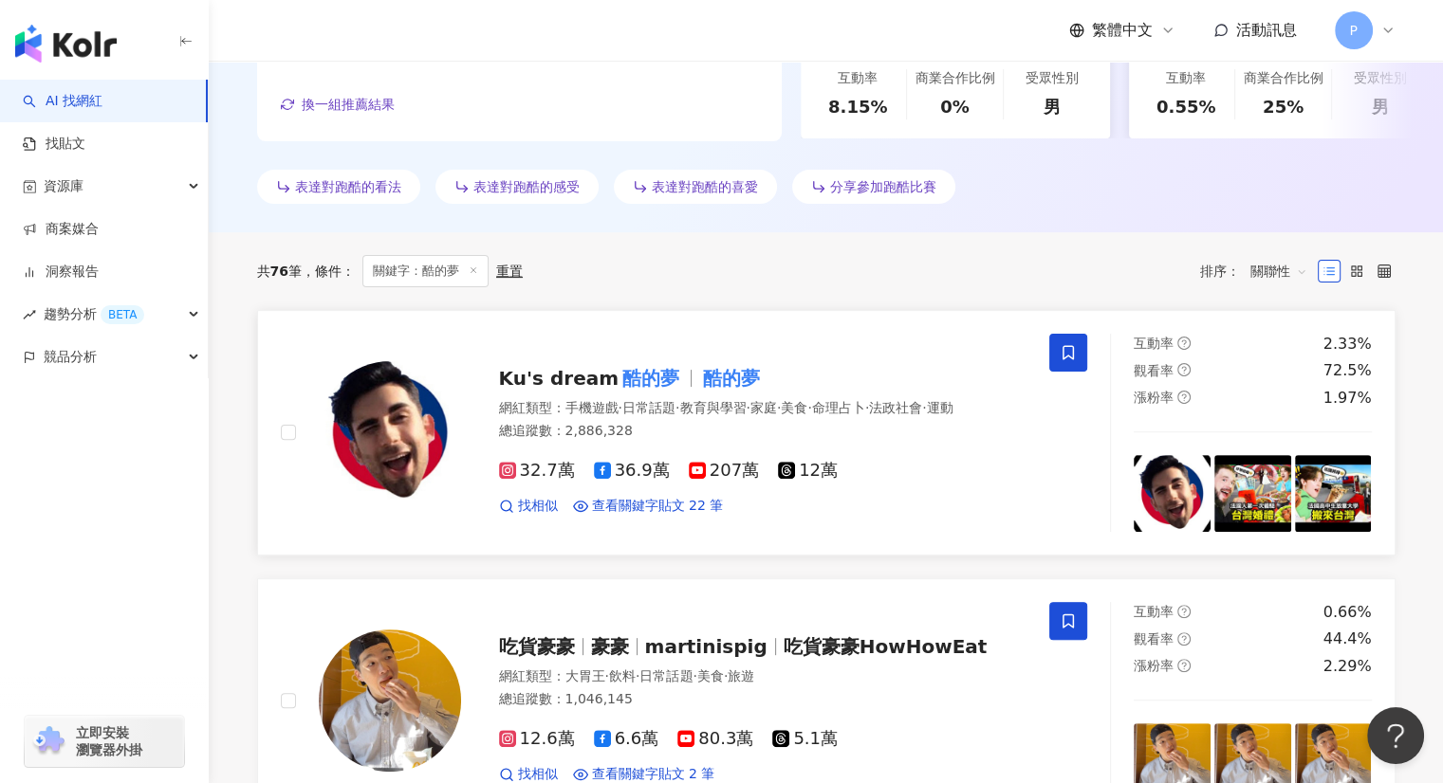
click at [637, 364] on mark "酷的夢" at bounding box center [650, 378] width 64 height 30
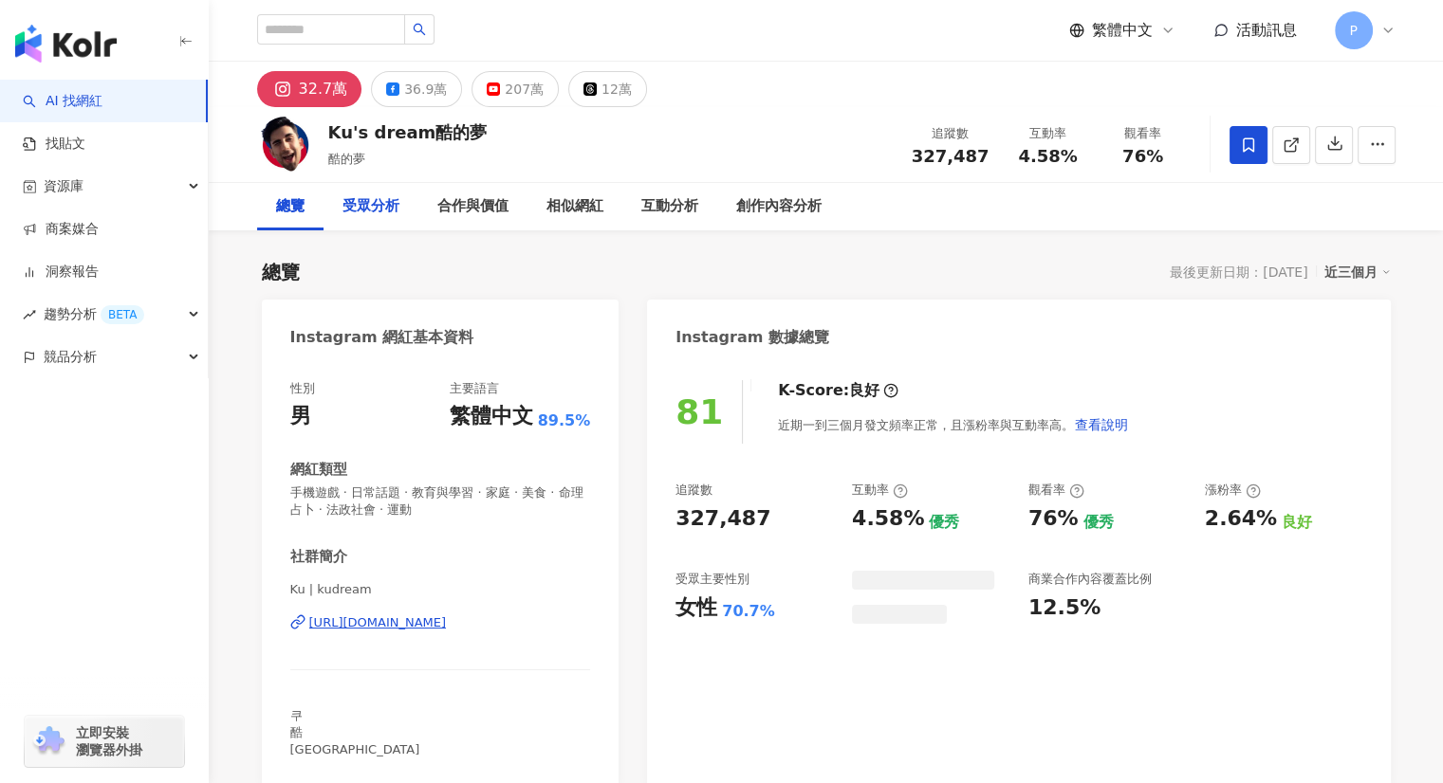
click at [369, 212] on div "受眾分析" at bounding box center [370, 206] width 57 height 23
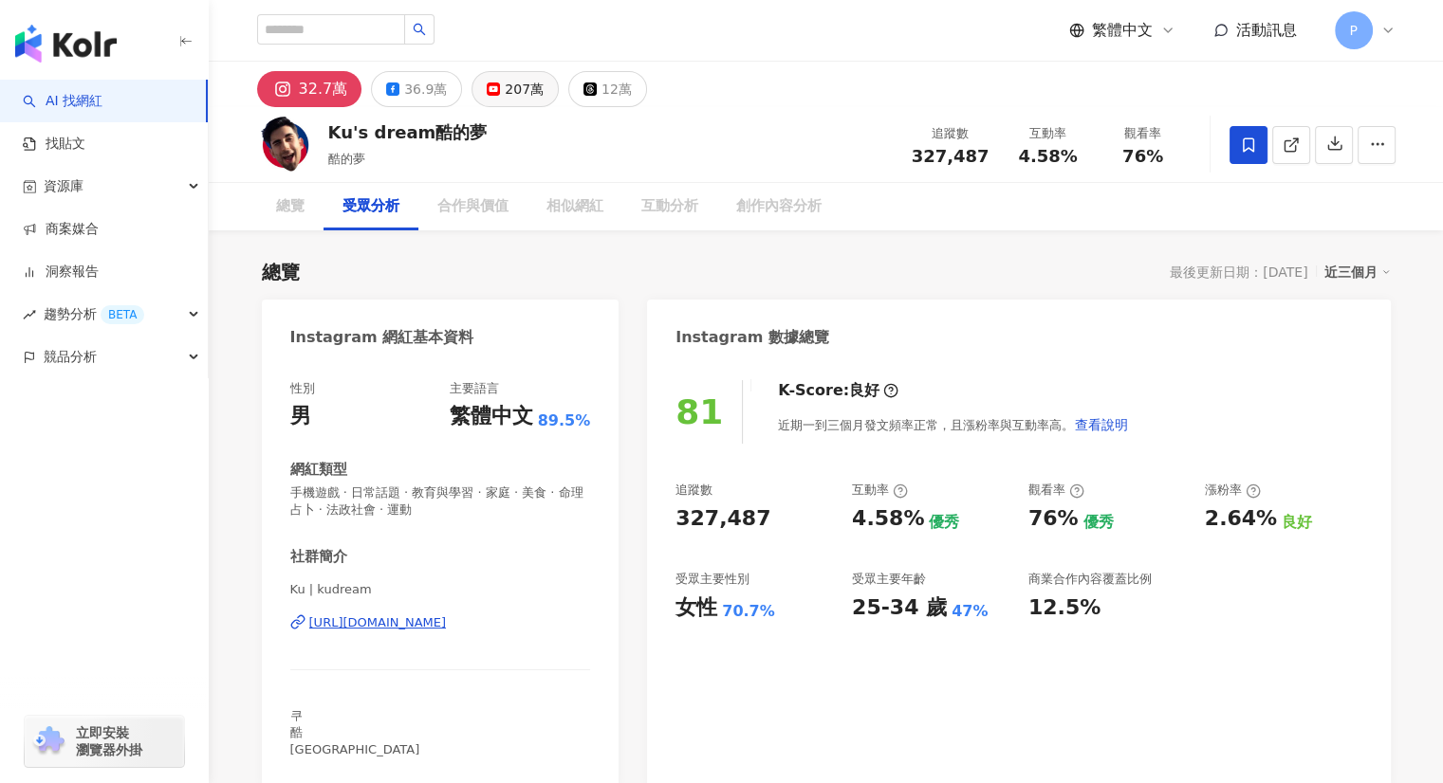
click at [505, 94] on div "207萬" at bounding box center [524, 89] width 39 height 27
click at [505, 91] on div "207萬" at bounding box center [524, 89] width 39 height 27
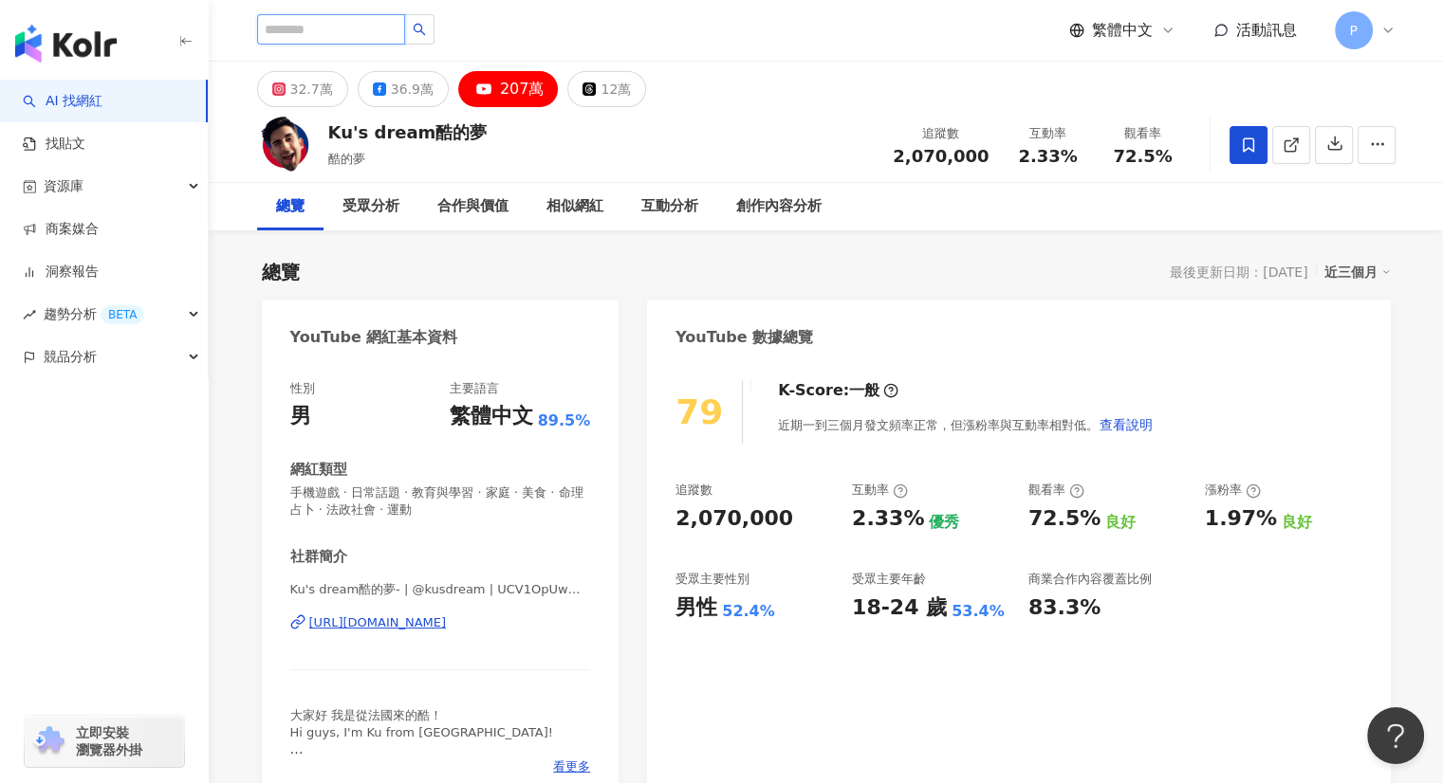
click at [368, 30] on input "search" at bounding box center [331, 29] width 148 height 30
type input "**"
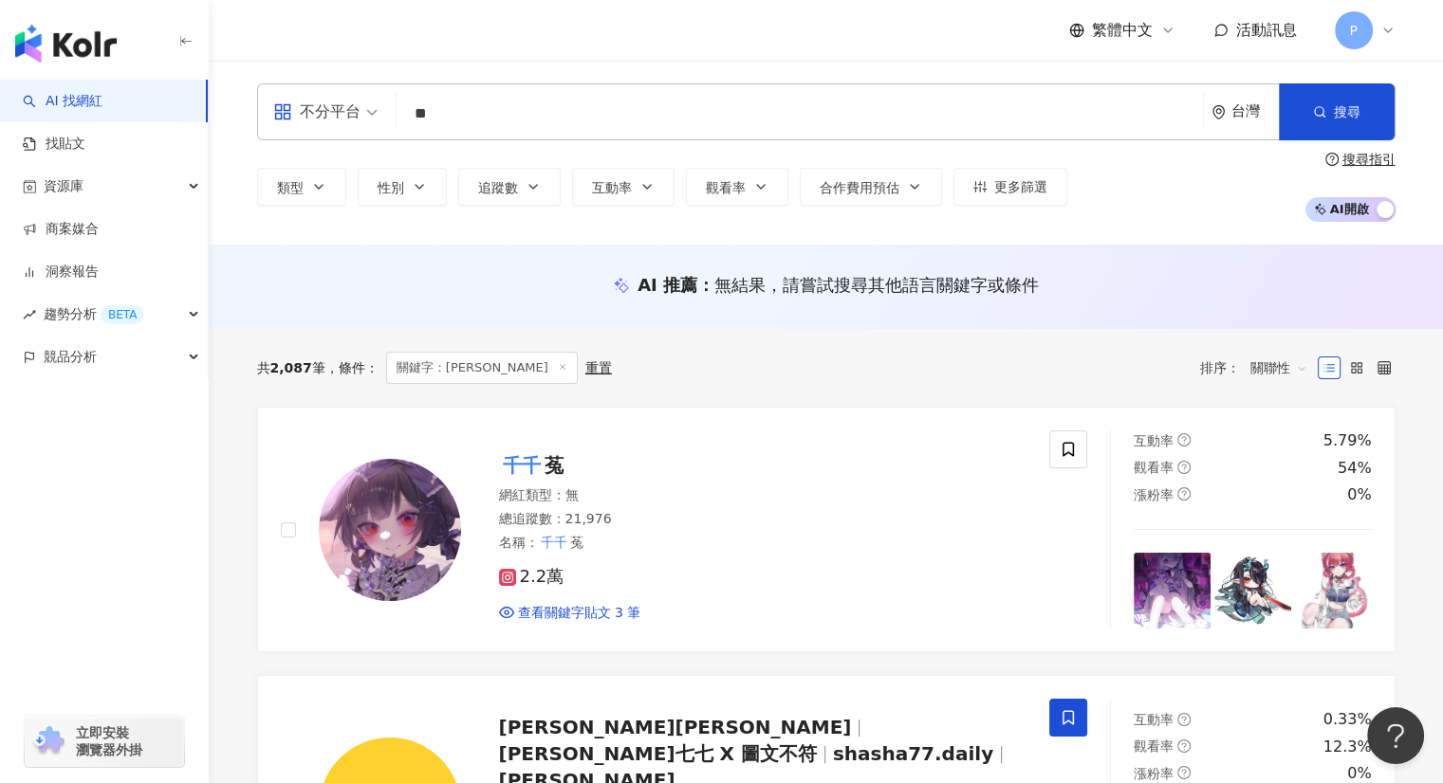
click at [410, 112] on input "**" at bounding box center [799, 114] width 791 height 36
type input "******"
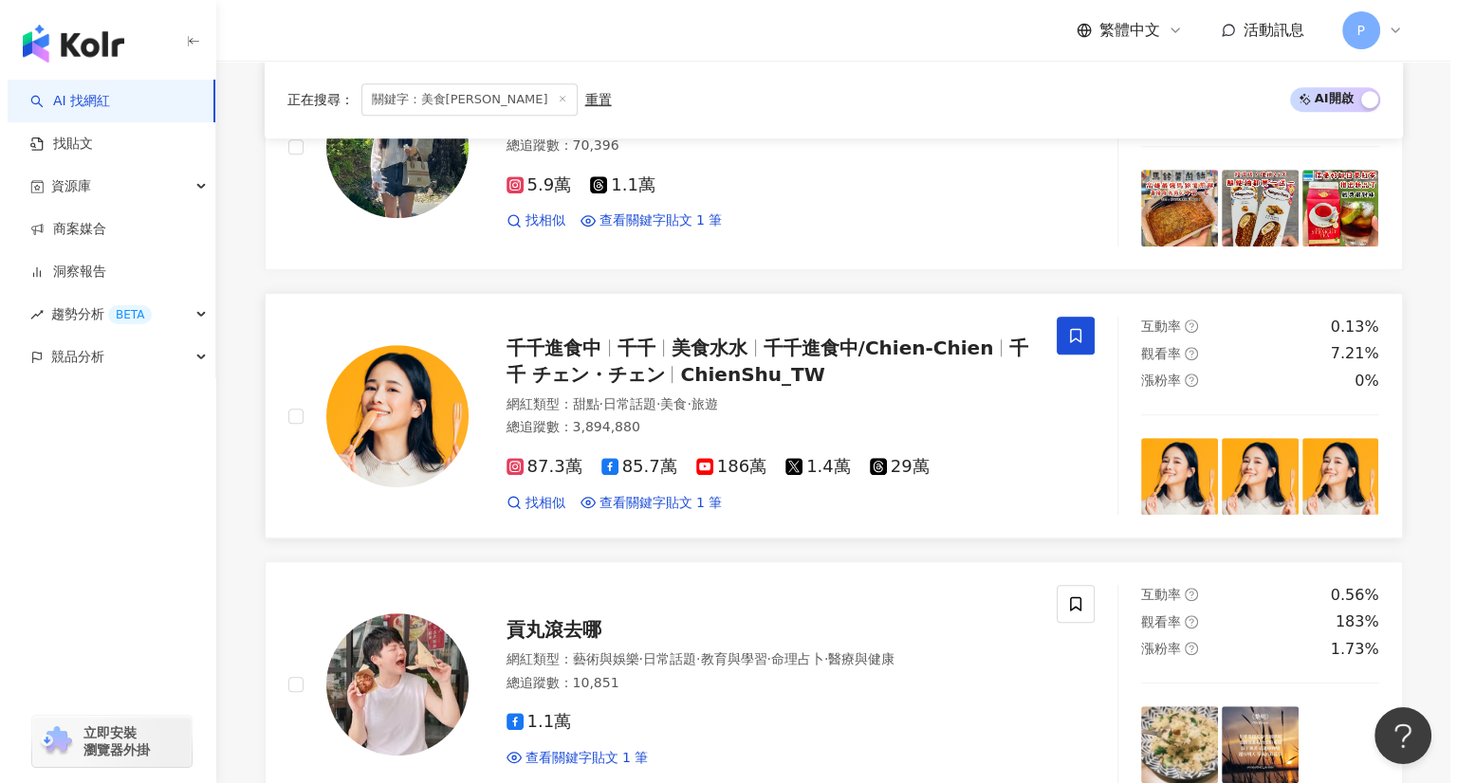
scroll to position [1017, 0]
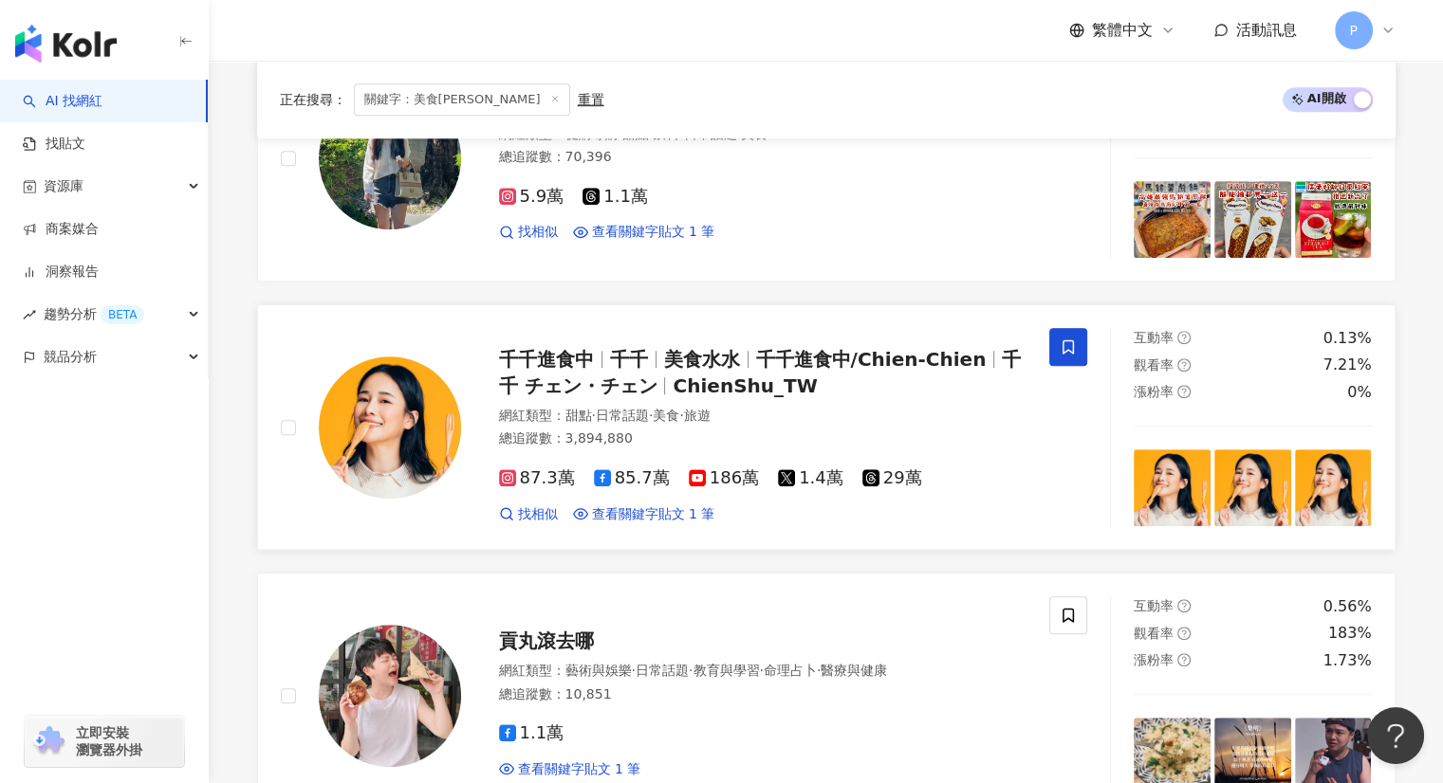
click at [887, 348] on span "千千進食中/Chien-Chien" at bounding box center [871, 359] width 230 height 23
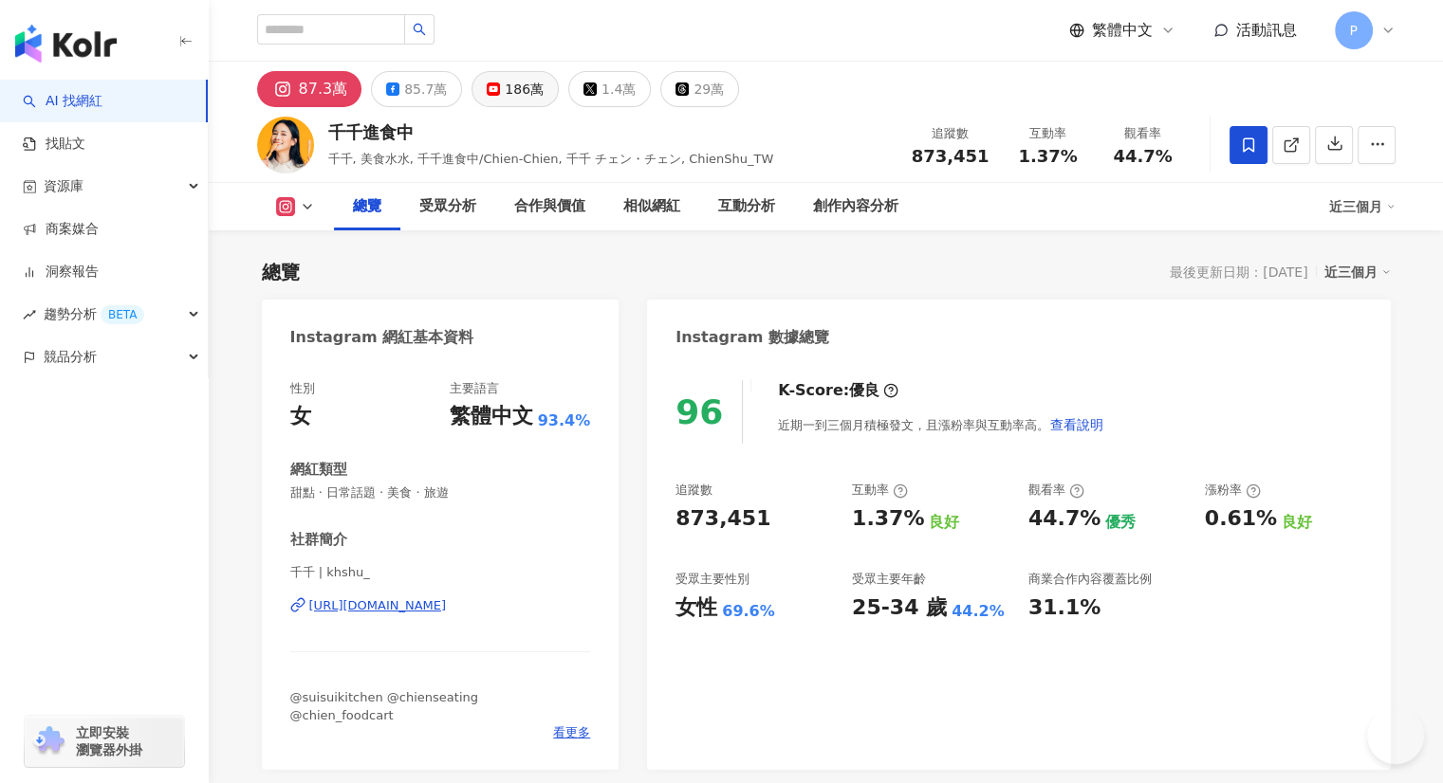
click at [514, 91] on div "186萬" at bounding box center [524, 89] width 39 height 27
click at [505, 90] on div "186萬" at bounding box center [524, 89] width 39 height 27
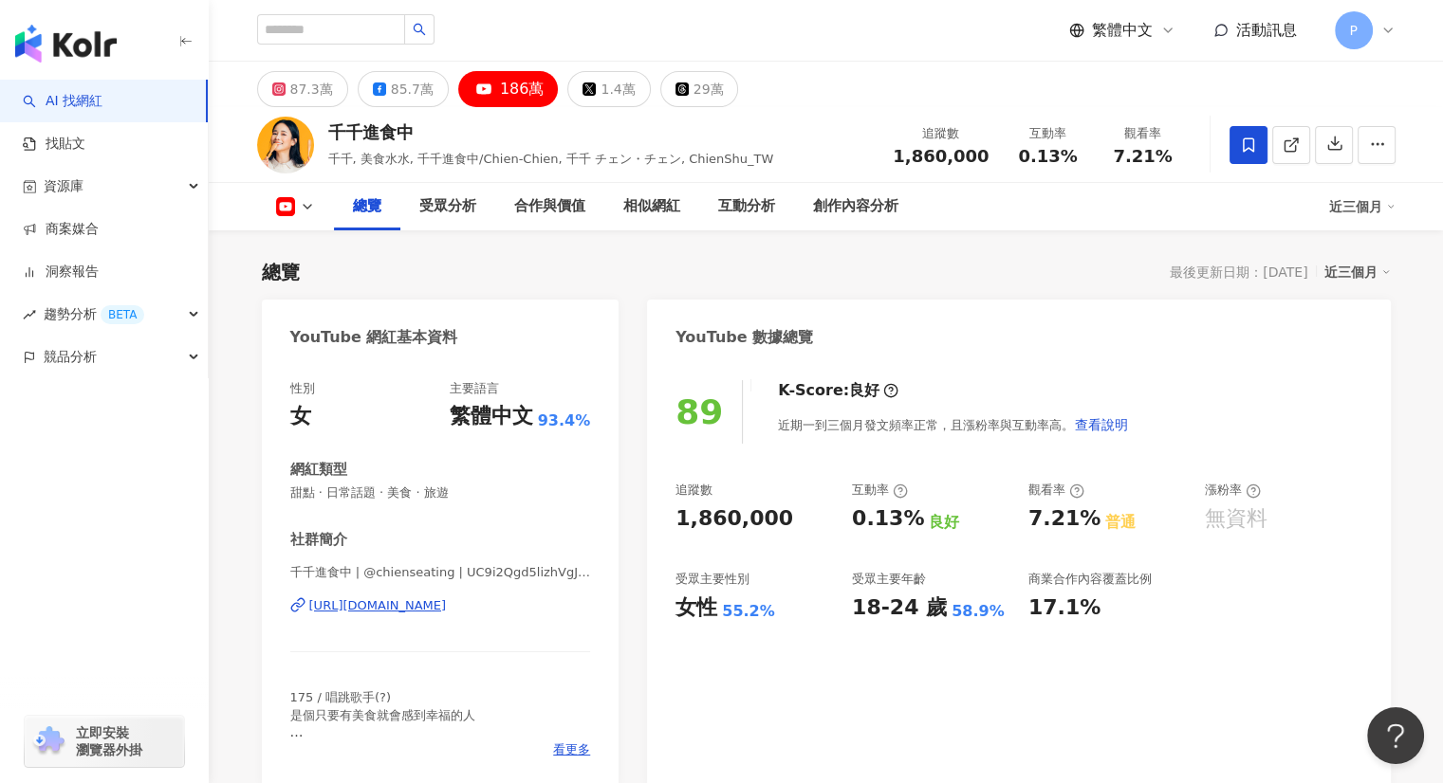
drag, startPoint x: 510, startPoint y: 77, endPoint x: 385, endPoint y: 295, distance: 251.5
click at [517, 83] on button "186萬" at bounding box center [508, 89] width 101 height 36
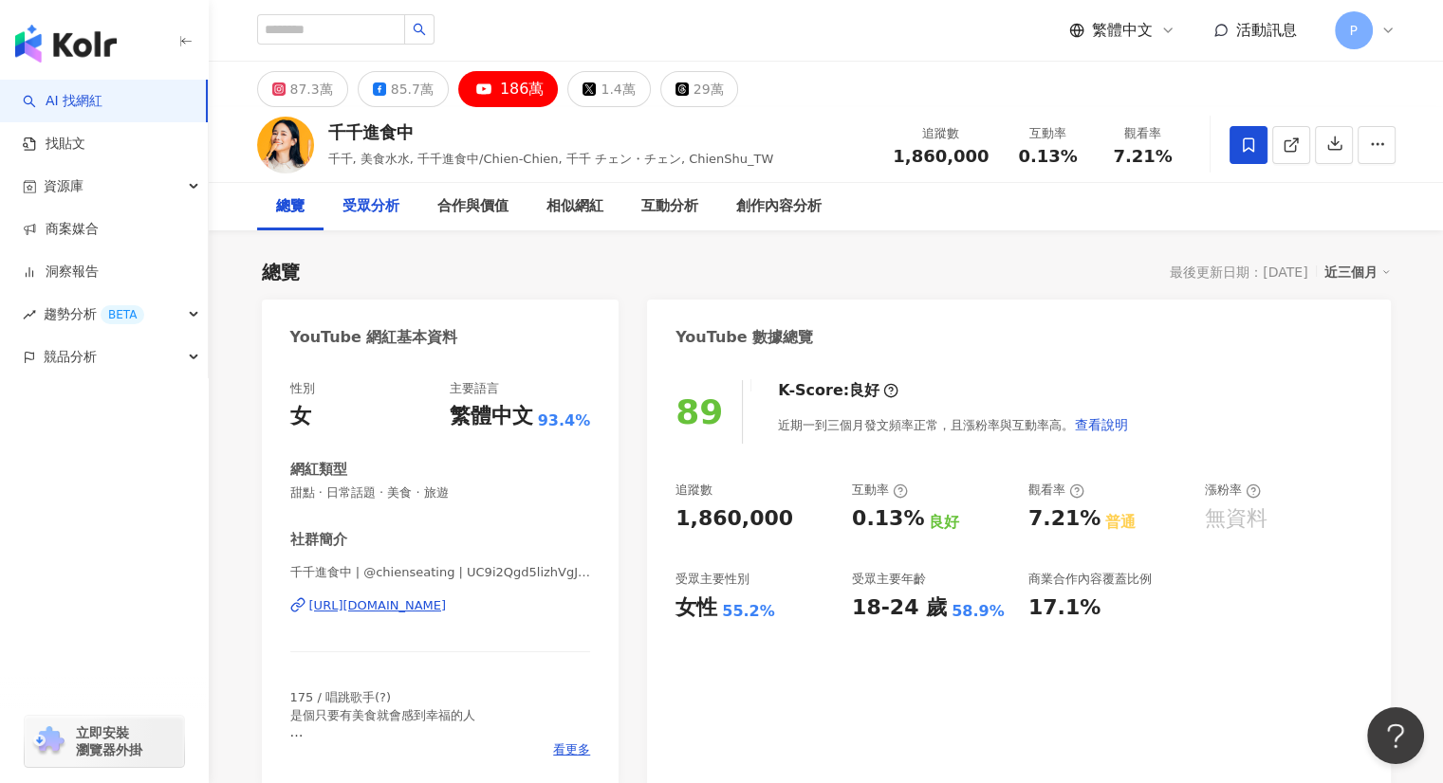
click at [364, 207] on div "受眾分析" at bounding box center [370, 206] width 57 height 23
click at [359, 212] on div "受眾分析" at bounding box center [370, 206] width 57 height 23
click at [364, 206] on div "受眾分析" at bounding box center [370, 206] width 57 height 23
click at [344, 28] on input "search" at bounding box center [331, 29] width 148 height 30
type input "**"
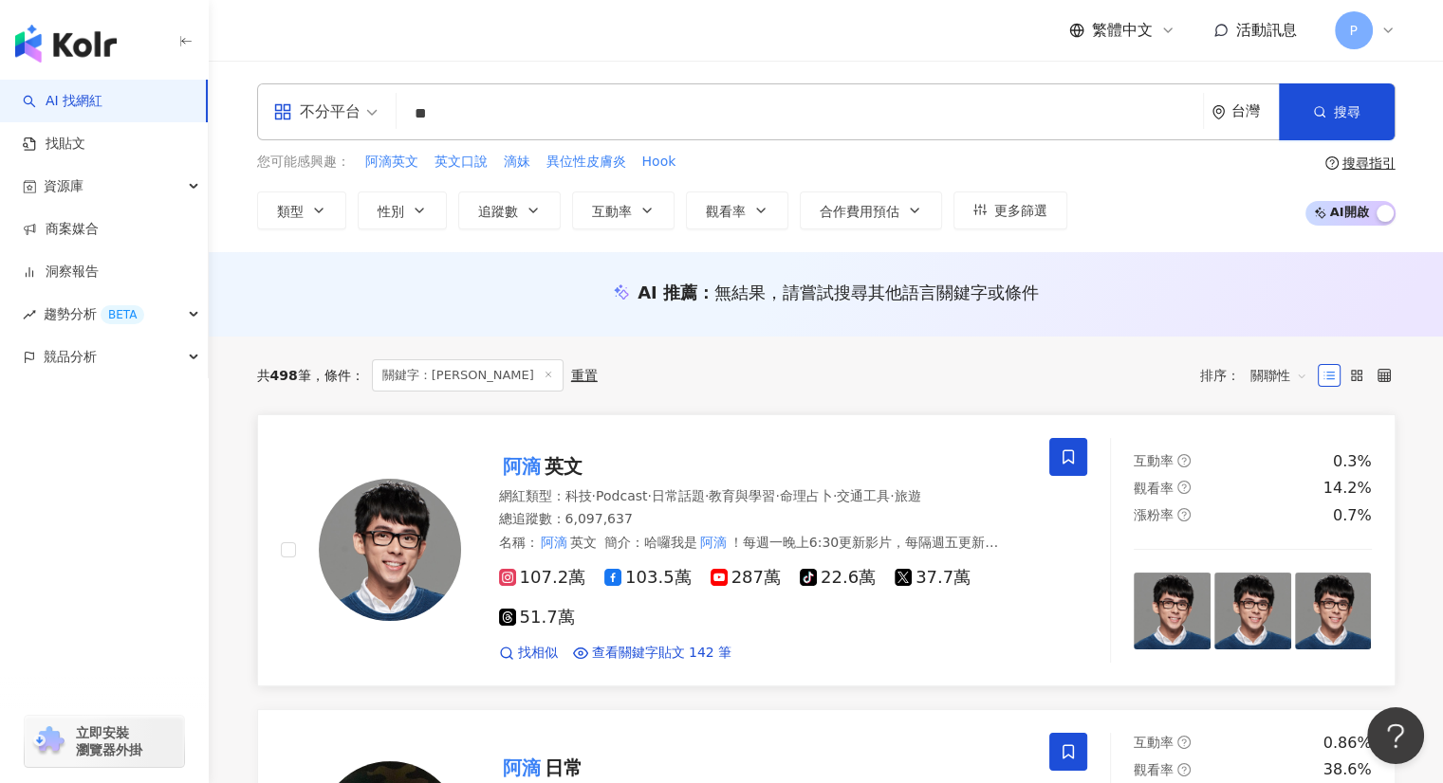
click at [539, 457] on mark "阿滴" at bounding box center [522, 466] width 46 height 30
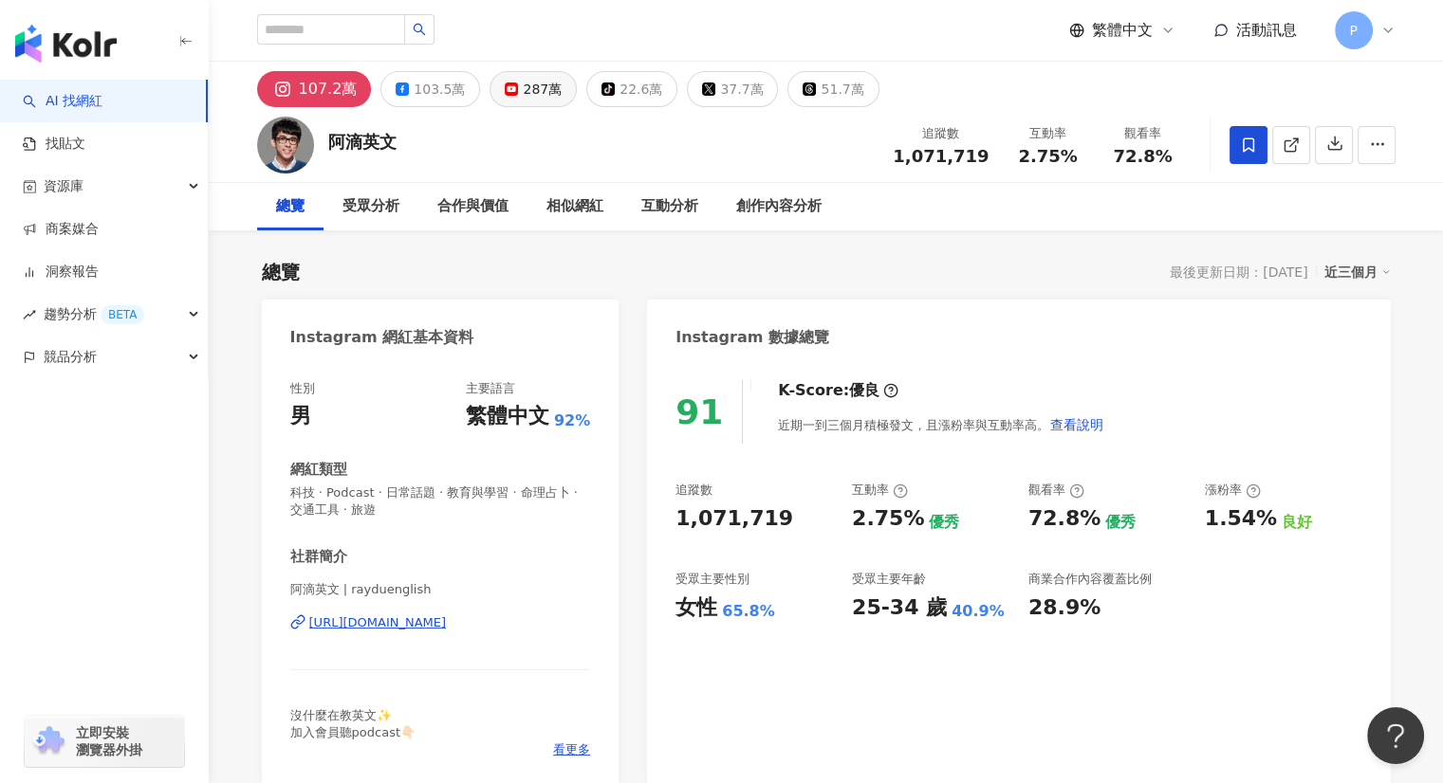
click at [508, 100] on button "287萬" at bounding box center [532, 89] width 87 height 36
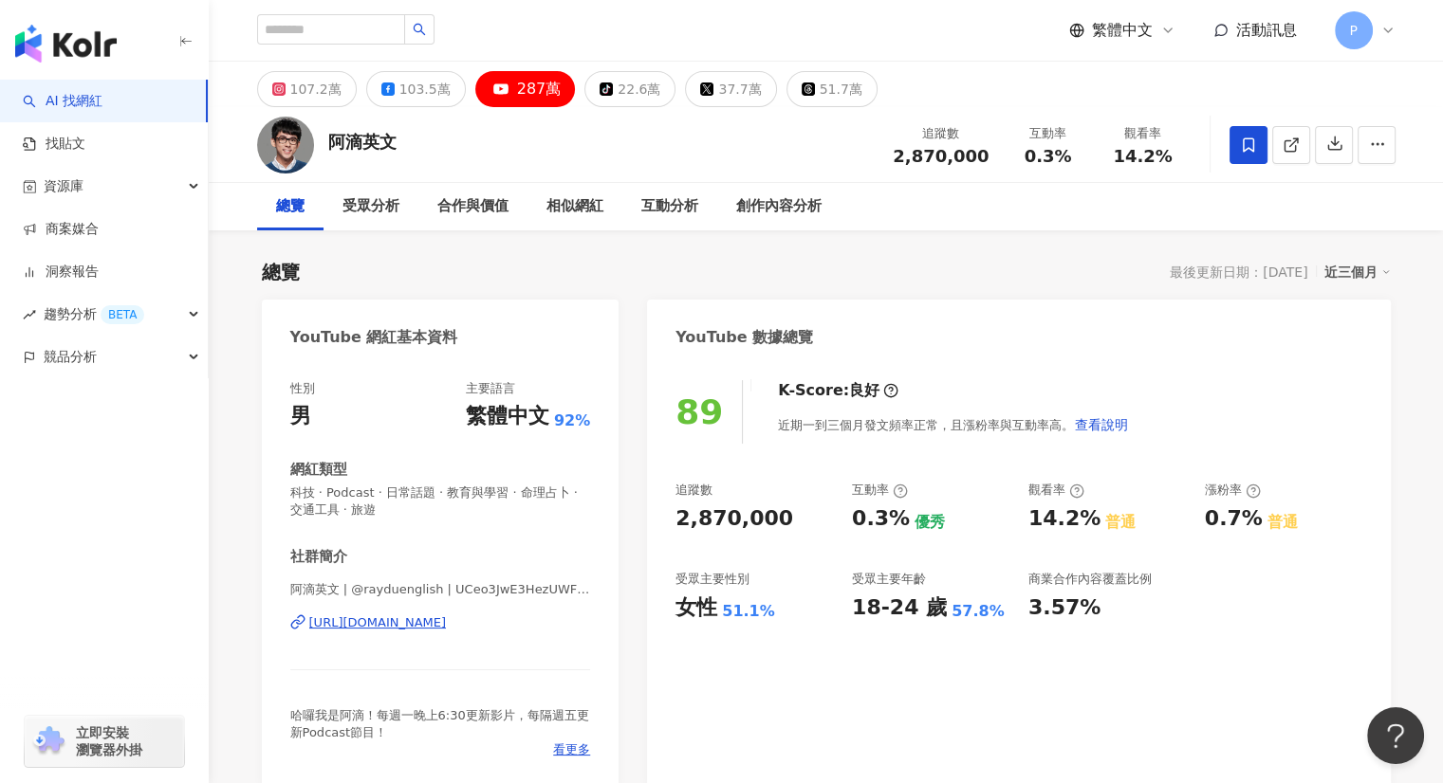
click at [529, 81] on div "287萬" at bounding box center [539, 89] width 45 height 27
click at [383, 203] on div "受眾分析" at bounding box center [370, 206] width 57 height 23
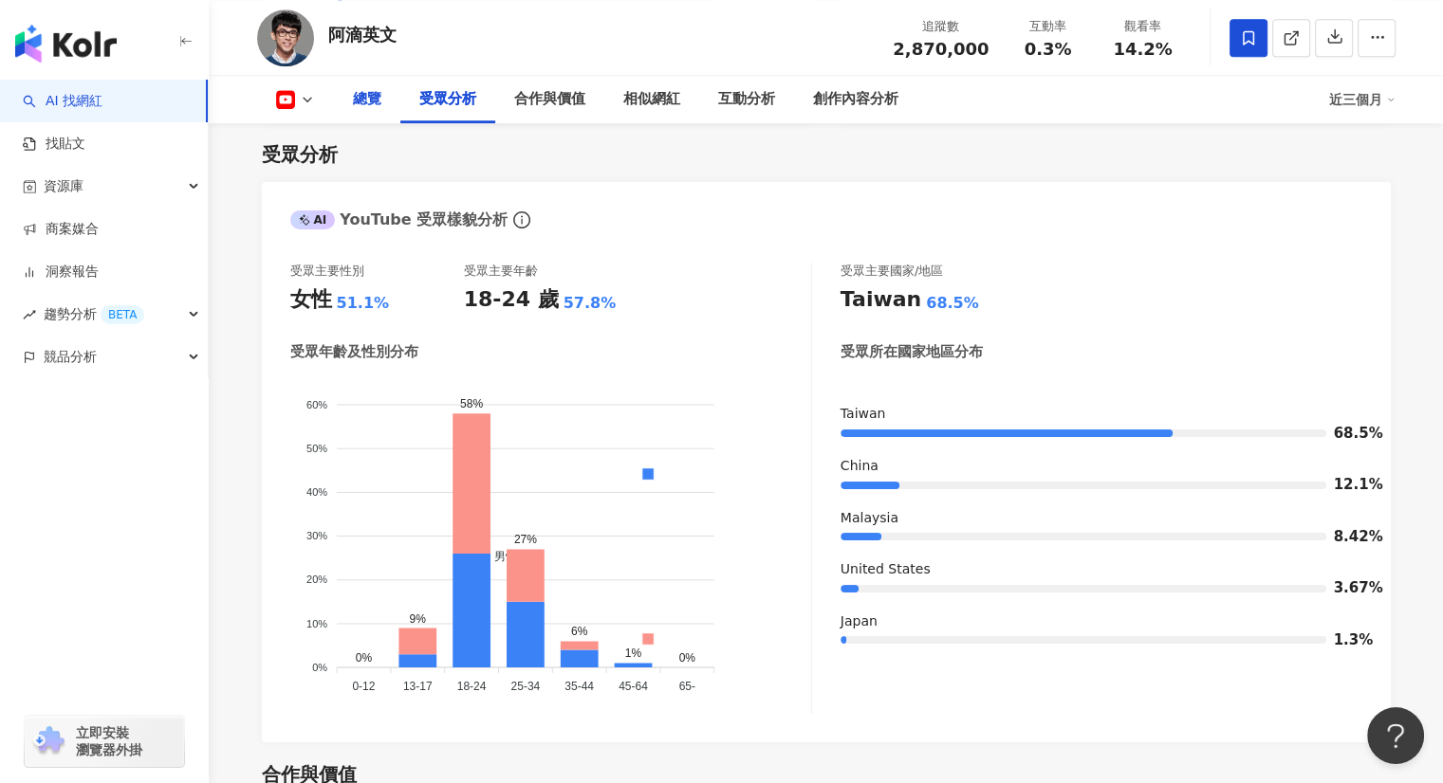
click at [342, 111] on div "總覽" at bounding box center [367, 99] width 66 height 47
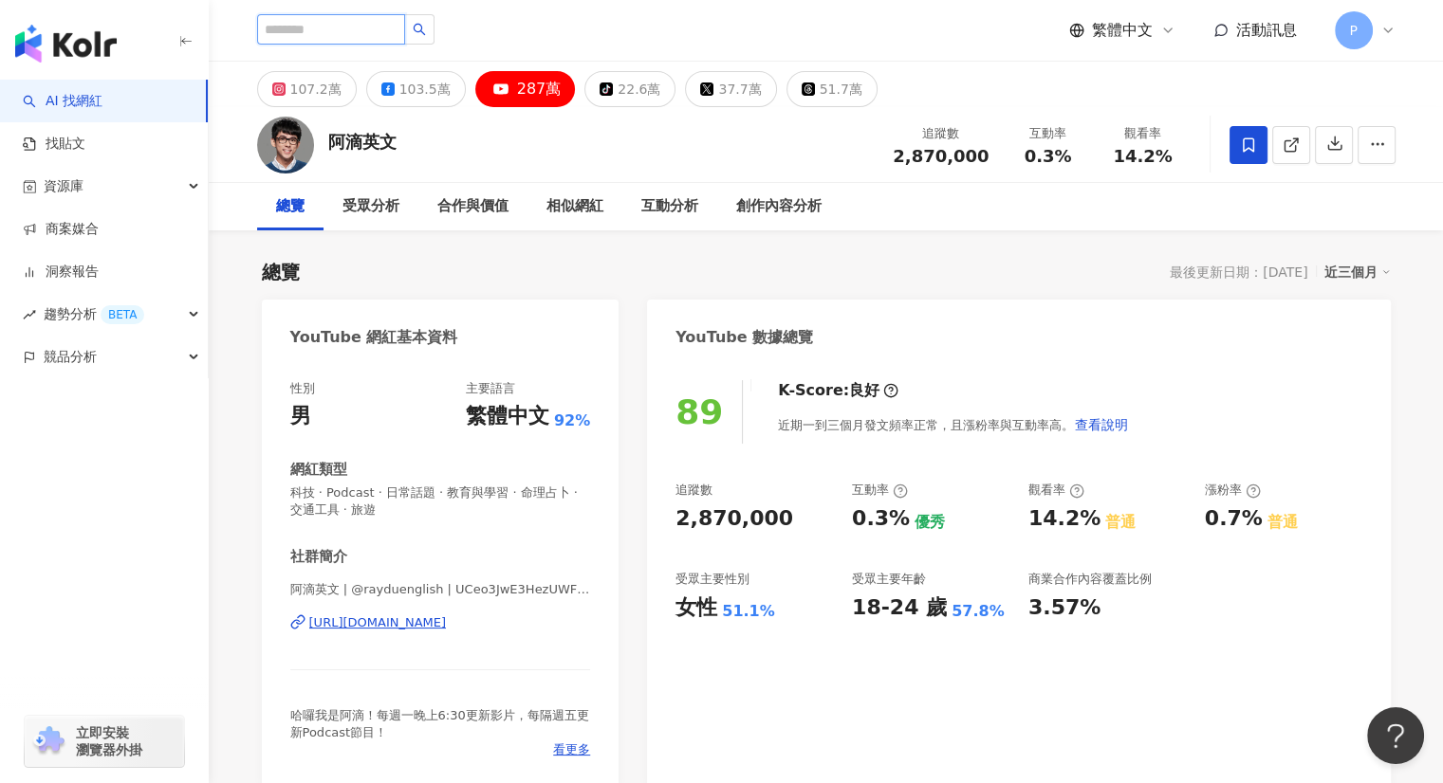
click at [330, 35] on input "search" at bounding box center [331, 29] width 148 height 30
type input "**"
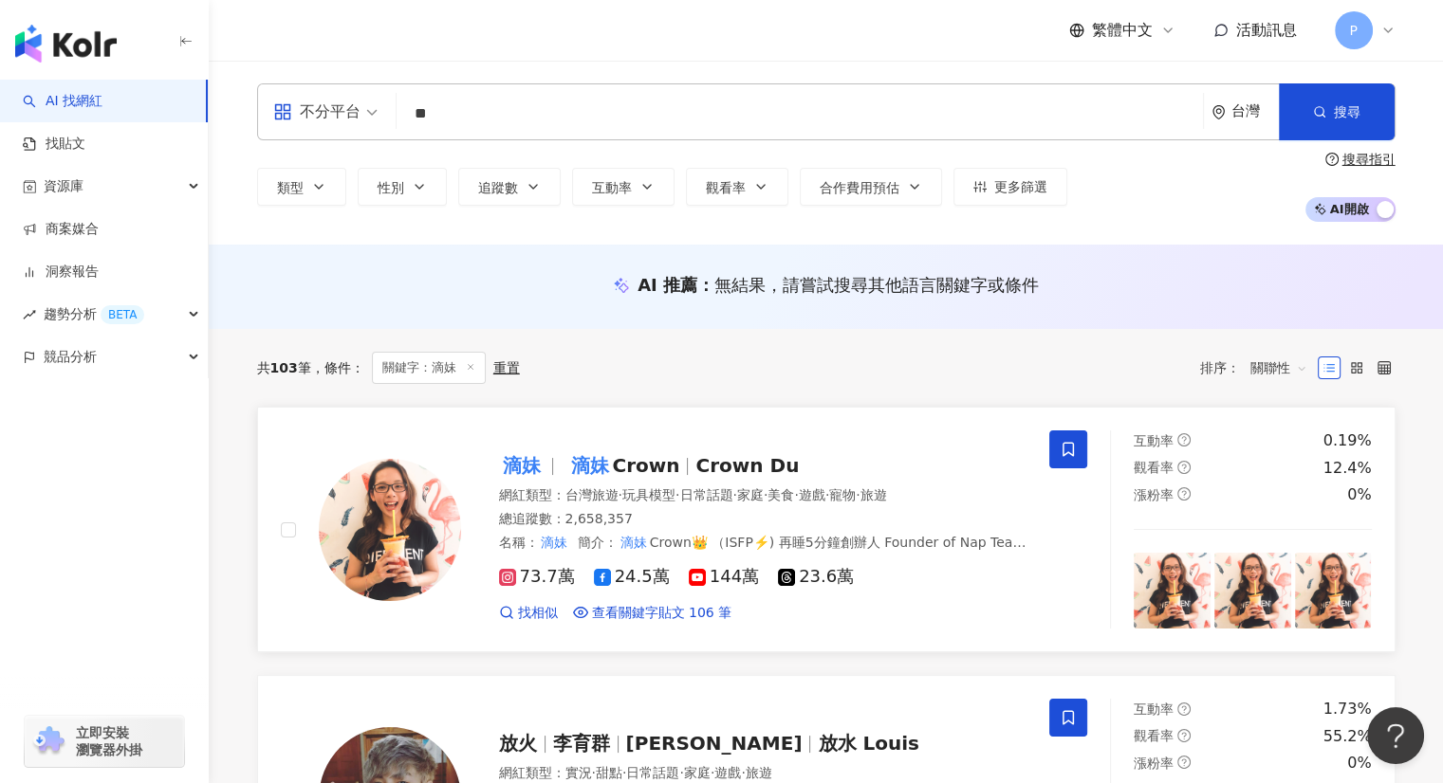
click at [588, 464] on mark "滴妹" at bounding box center [589, 466] width 46 height 30
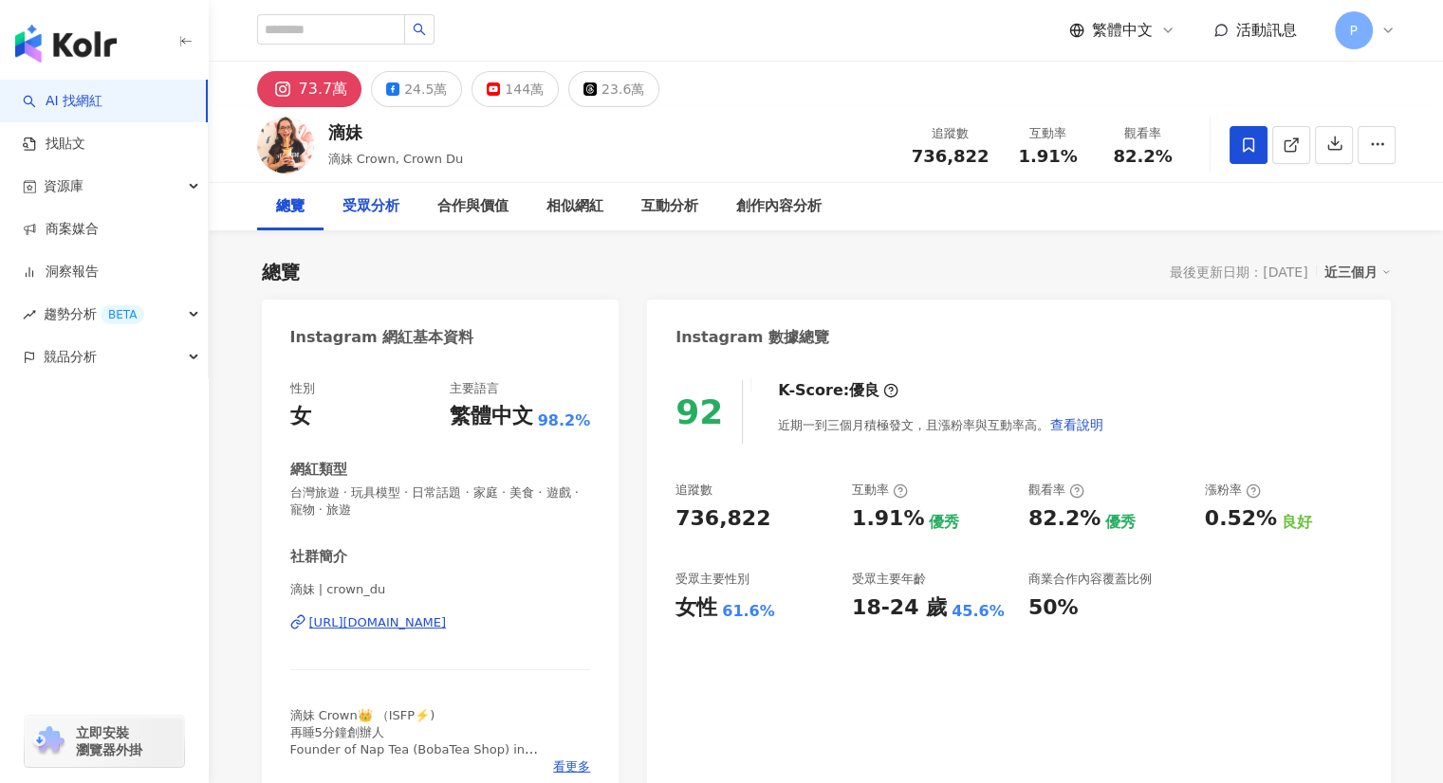
click at [403, 202] on div "受眾分析" at bounding box center [370, 206] width 95 height 47
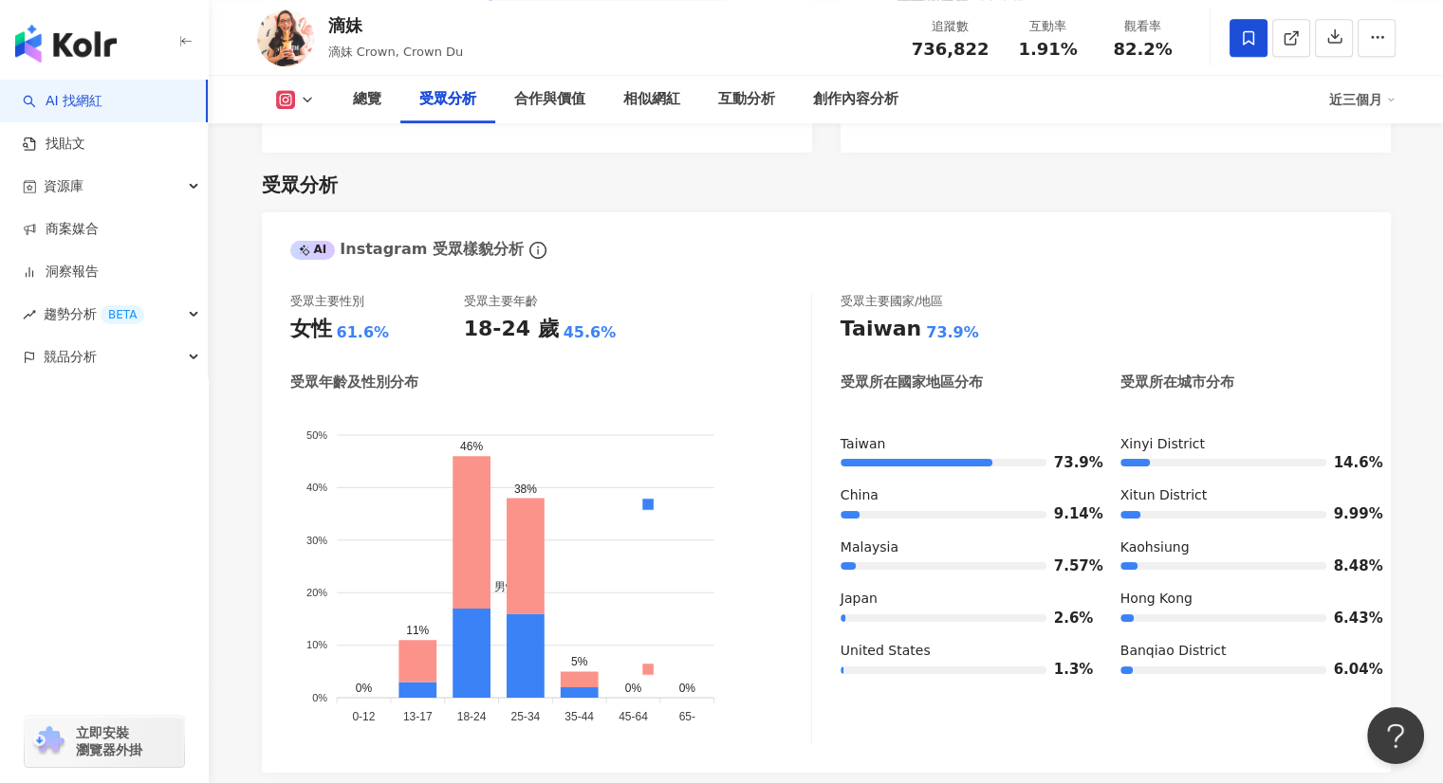
click at [303, 96] on icon at bounding box center [307, 99] width 15 height 15
click at [360, 234] on button "YouTube" at bounding box center [324, 222] width 114 height 27
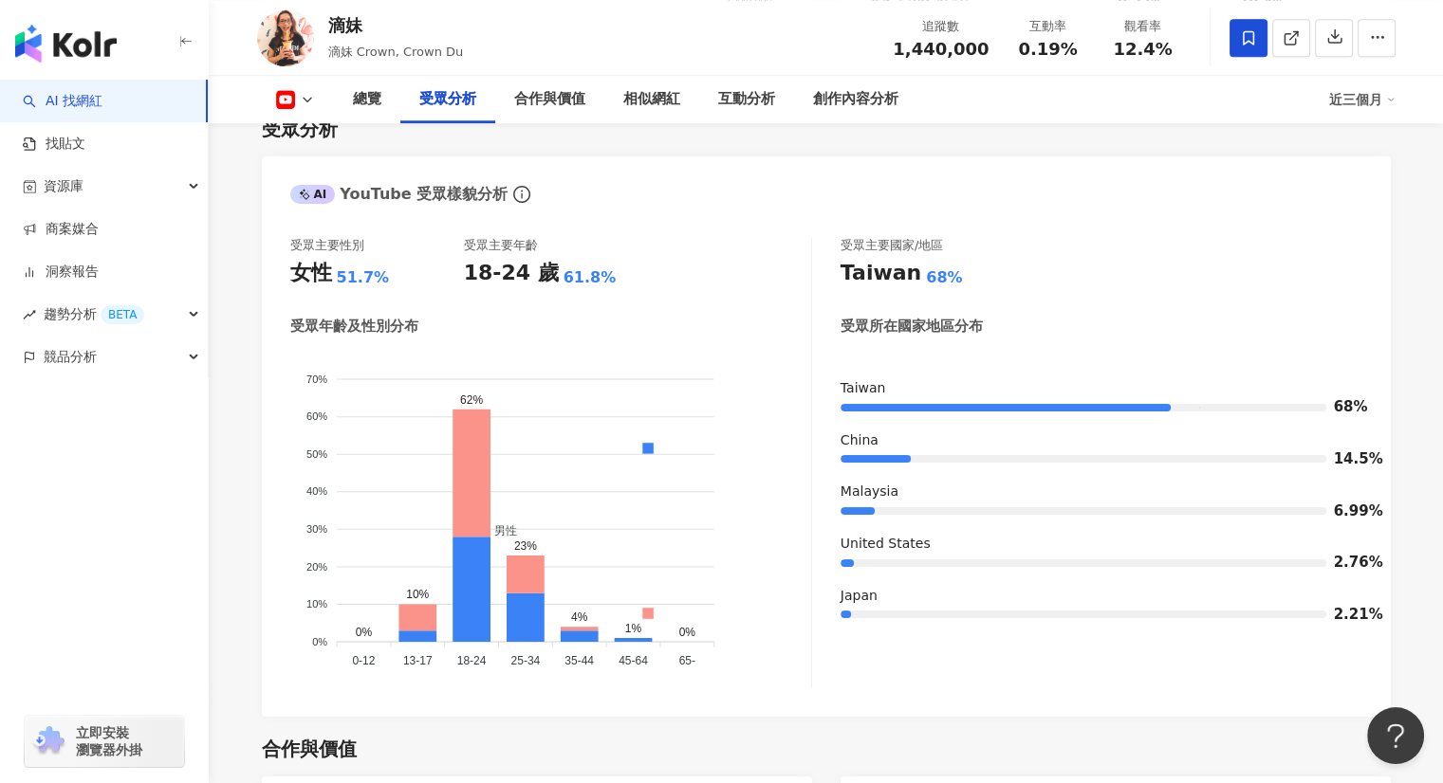
scroll to position [1611, 0]
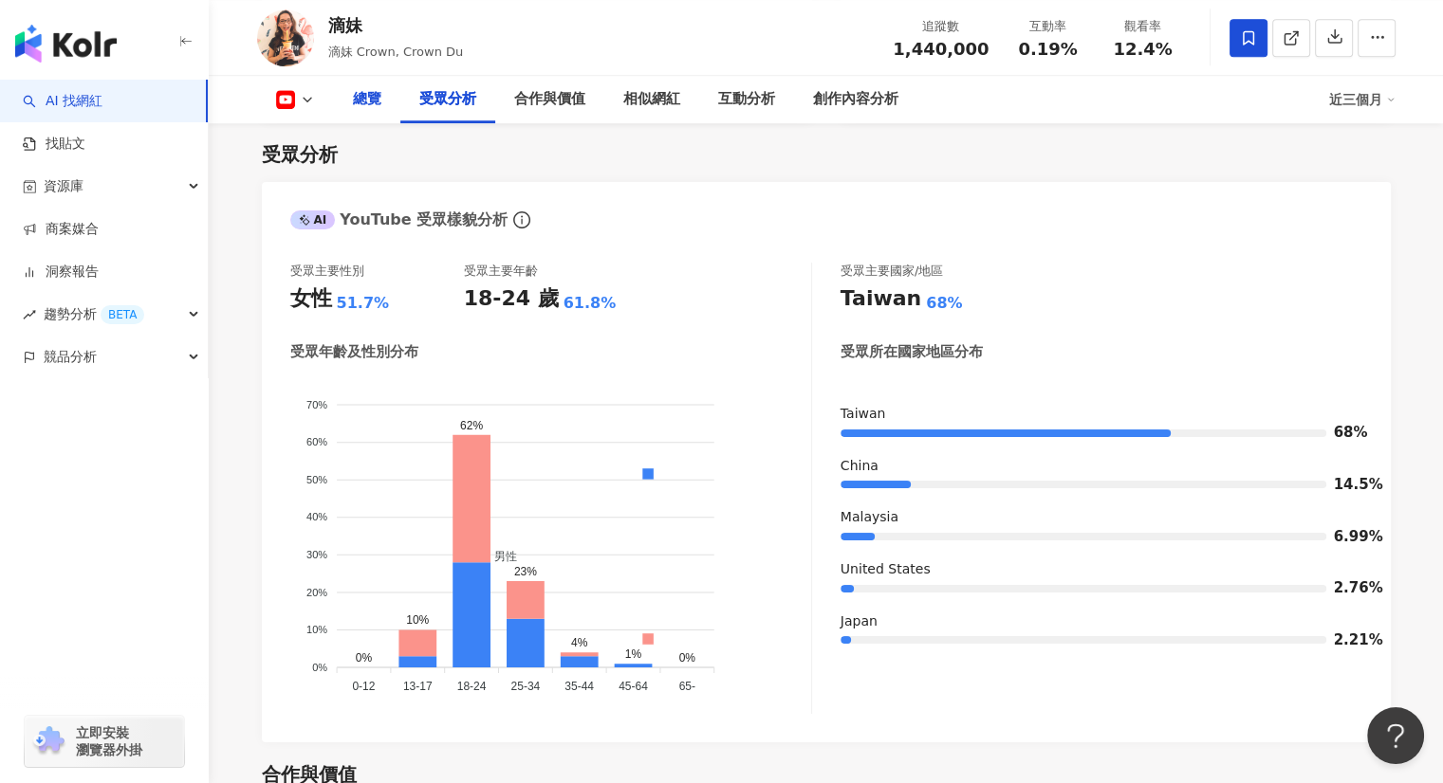
click at [372, 99] on div "總覽" at bounding box center [367, 99] width 28 height 23
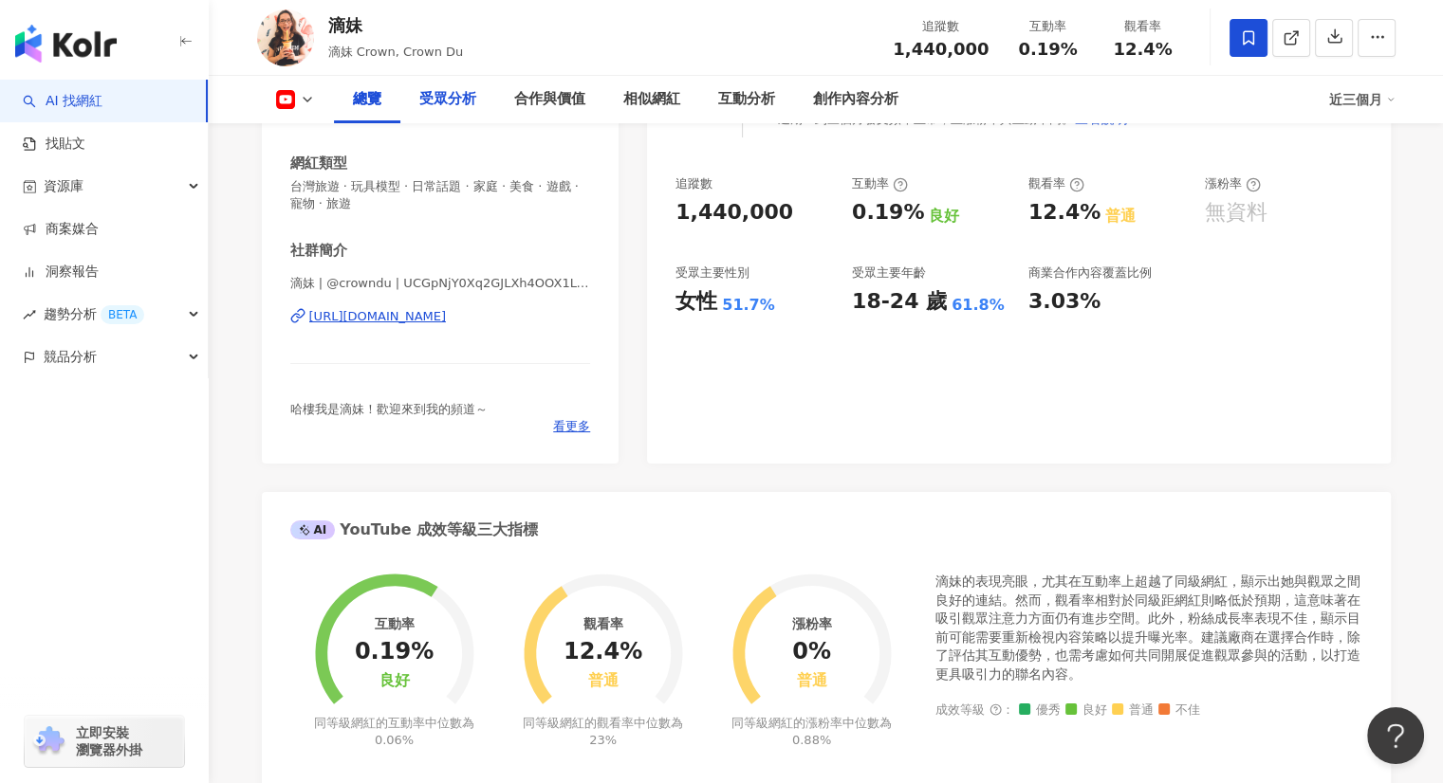
click at [427, 115] on div "受眾分析" at bounding box center [447, 99] width 95 height 47
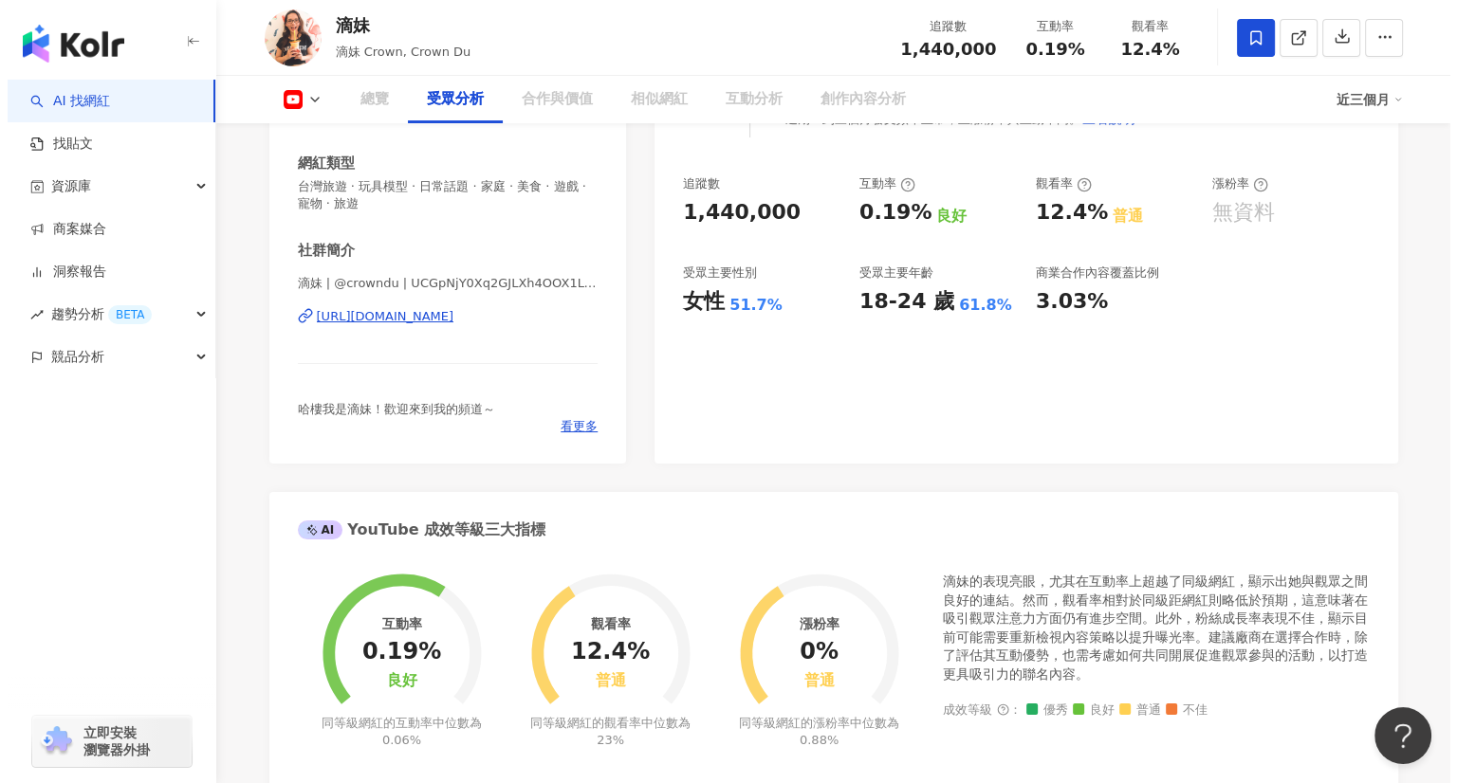
scroll to position [1611, 0]
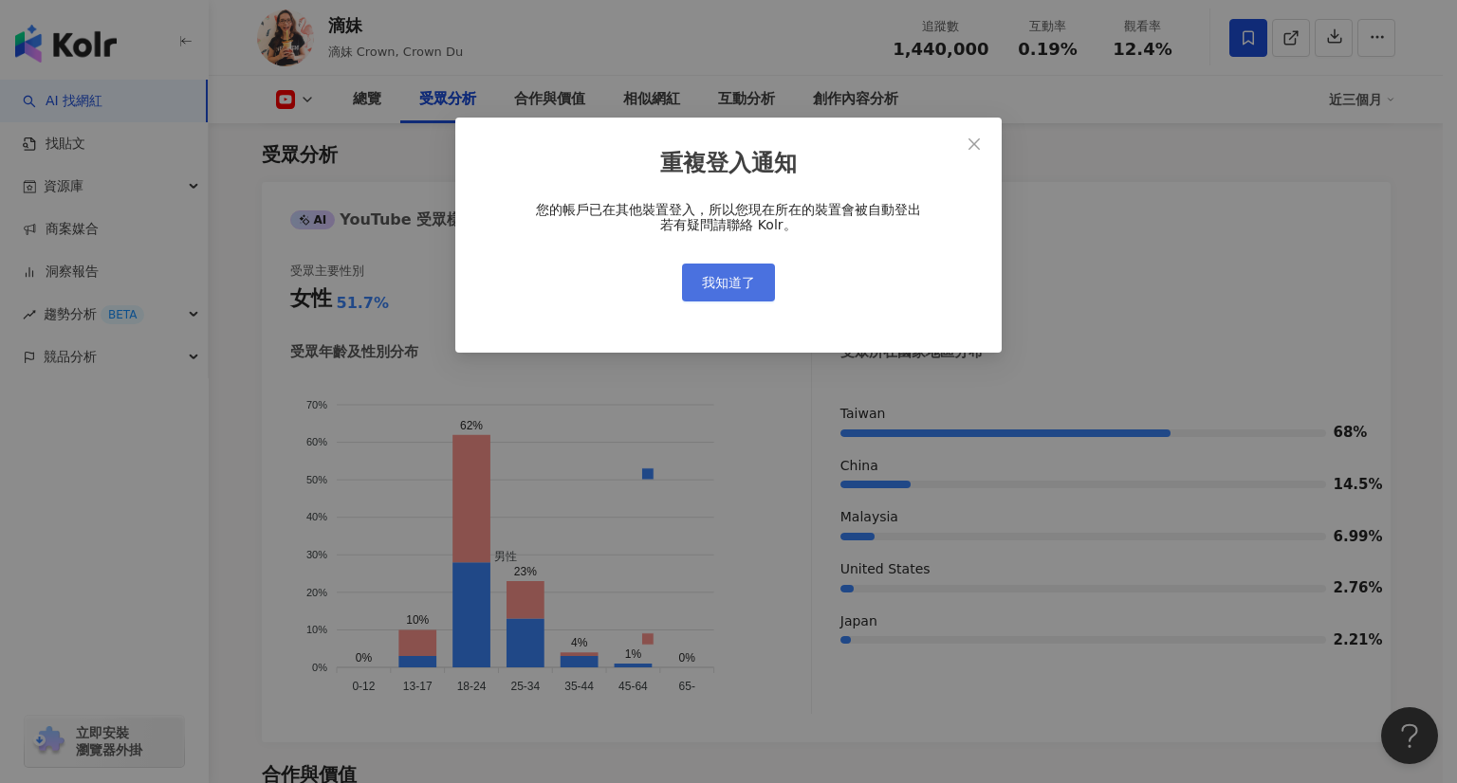
click at [706, 290] on span "我知道了" at bounding box center [728, 282] width 53 height 15
